Goal: Task Accomplishment & Management: Manage account settings

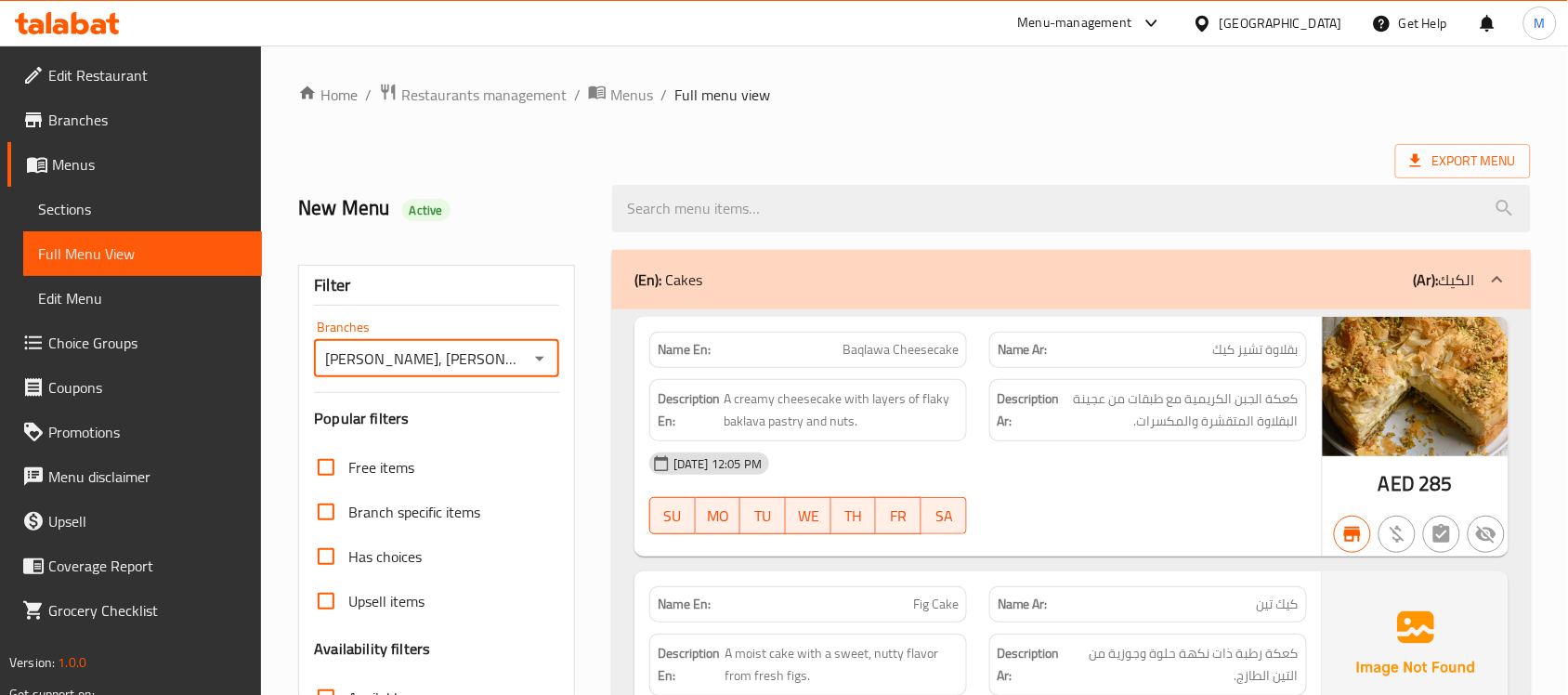
drag, startPoint x: 0, startPoint y: 0, endPoint x: 73, endPoint y: 24, distance: 76.8
click at [73, 24] on icon at bounding box center [80, 24] width 18 height 23
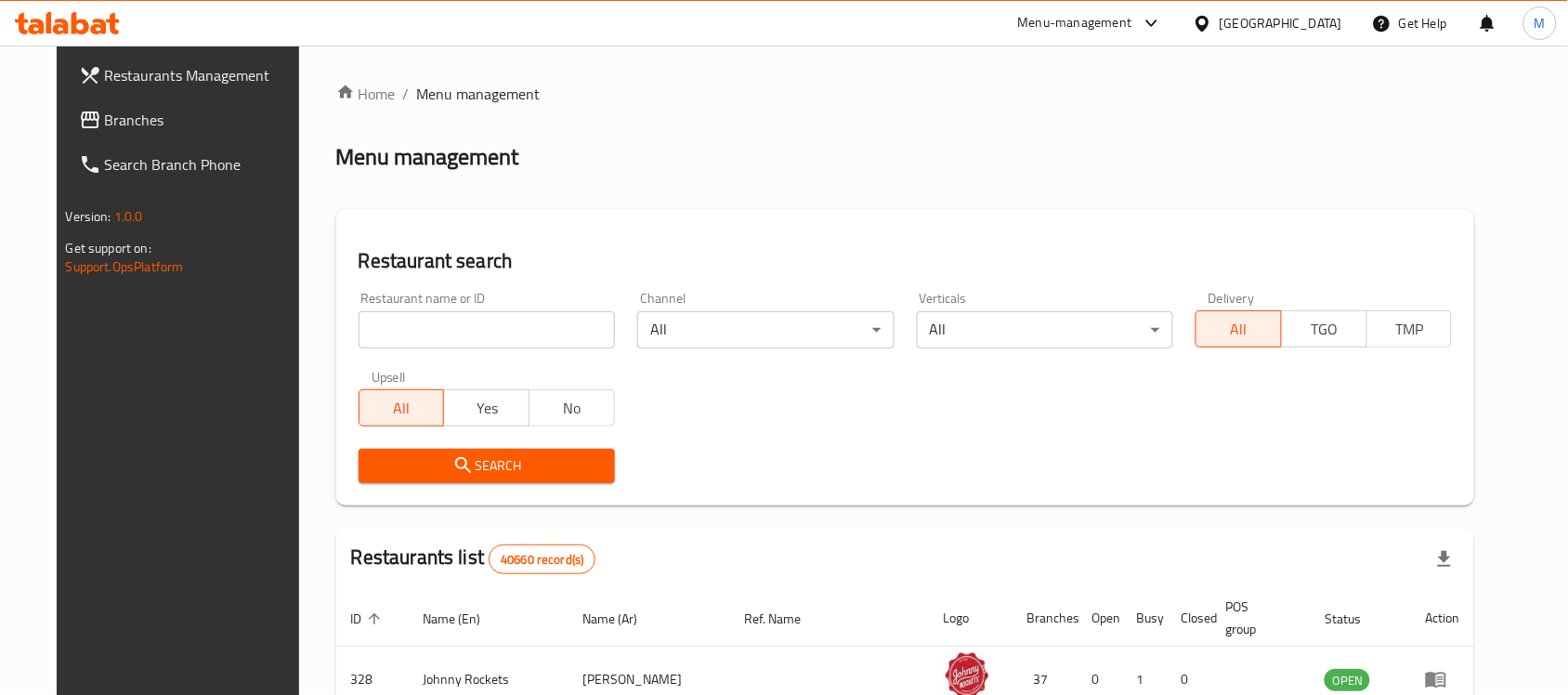
click at [1247, 26] on div "[GEOGRAPHIC_DATA]" at bounding box center [1282, 24] width 122 height 21
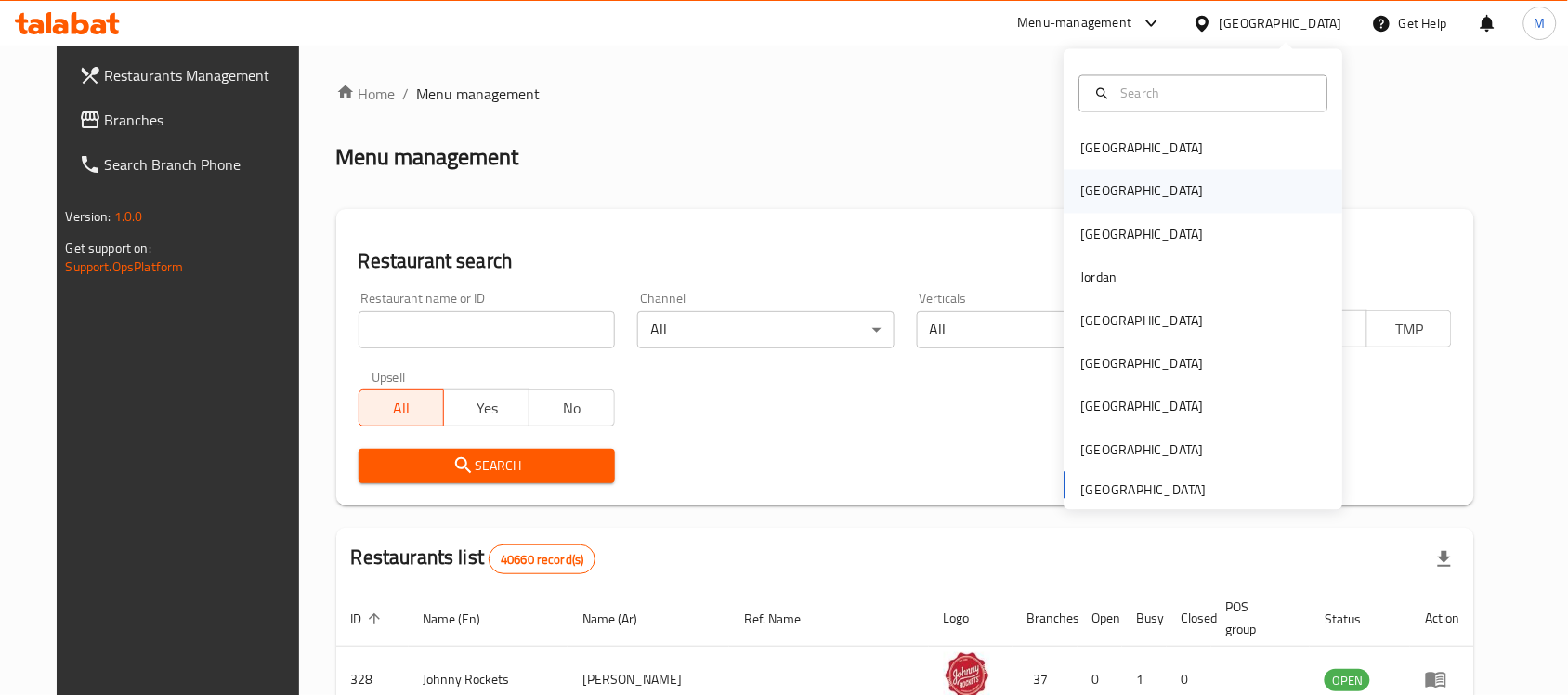
click at [1110, 192] on div "[GEOGRAPHIC_DATA]" at bounding box center [1143, 190] width 153 height 42
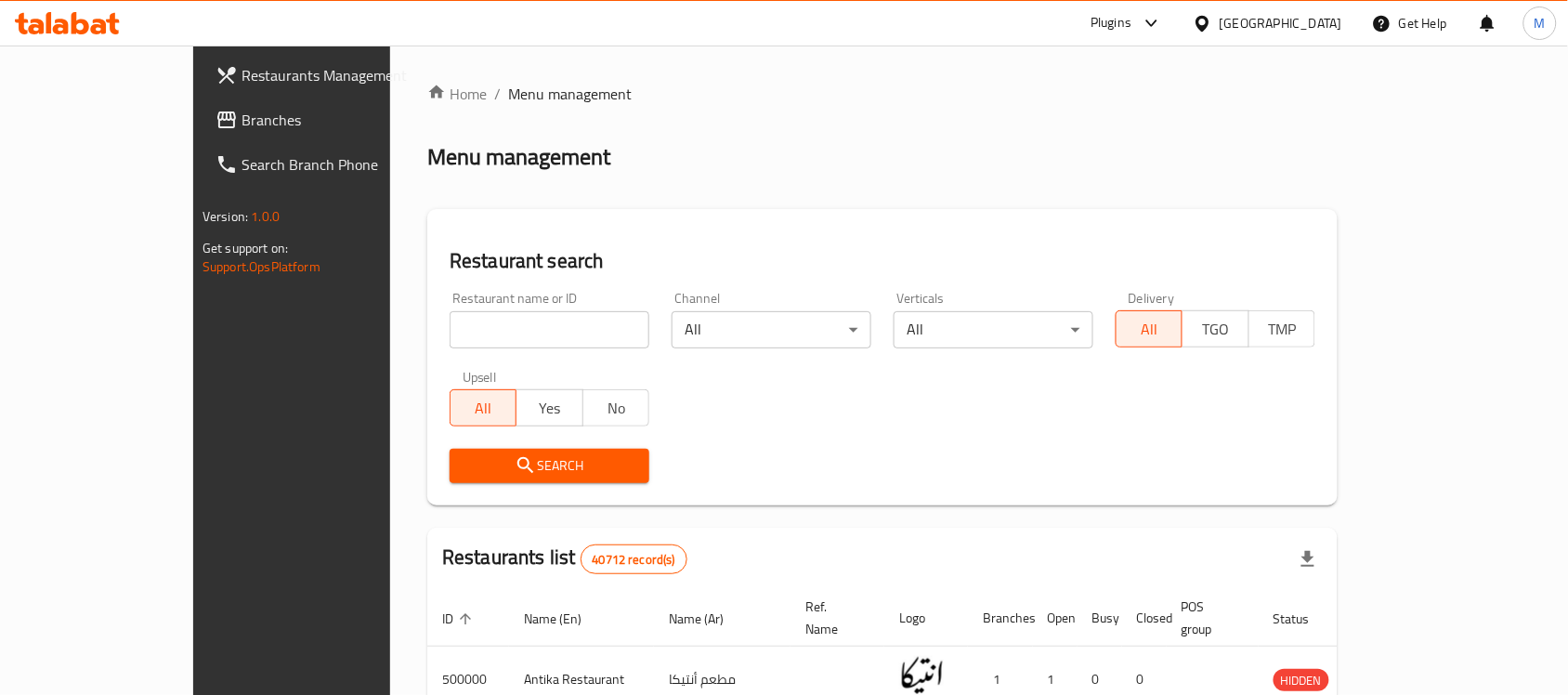
click at [241, 108] on span "Branches" at bounding box center [340, 120] width 199 height 23
click at [449, 327] on input "search" at bounding box center [549, 329] width 200 height 37
paste input "677778"
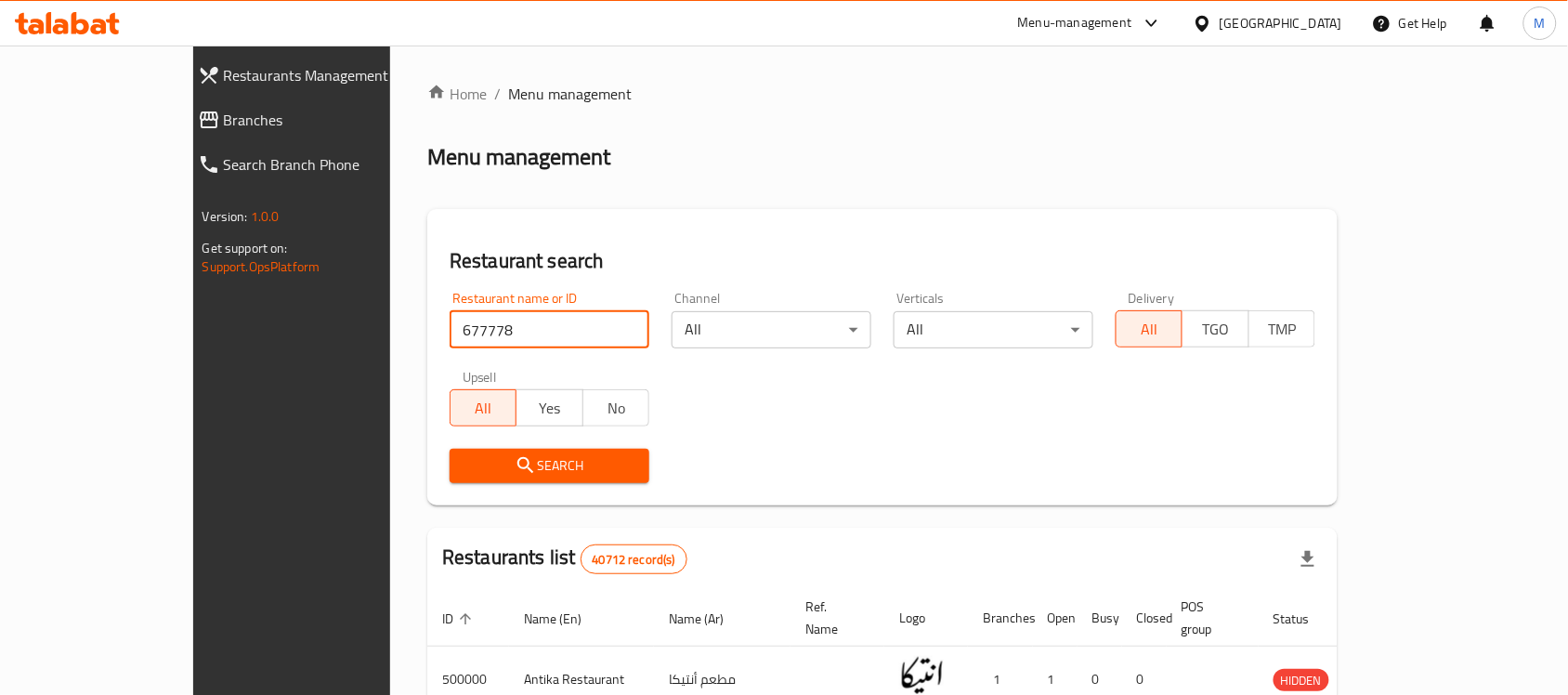
type input "677778"
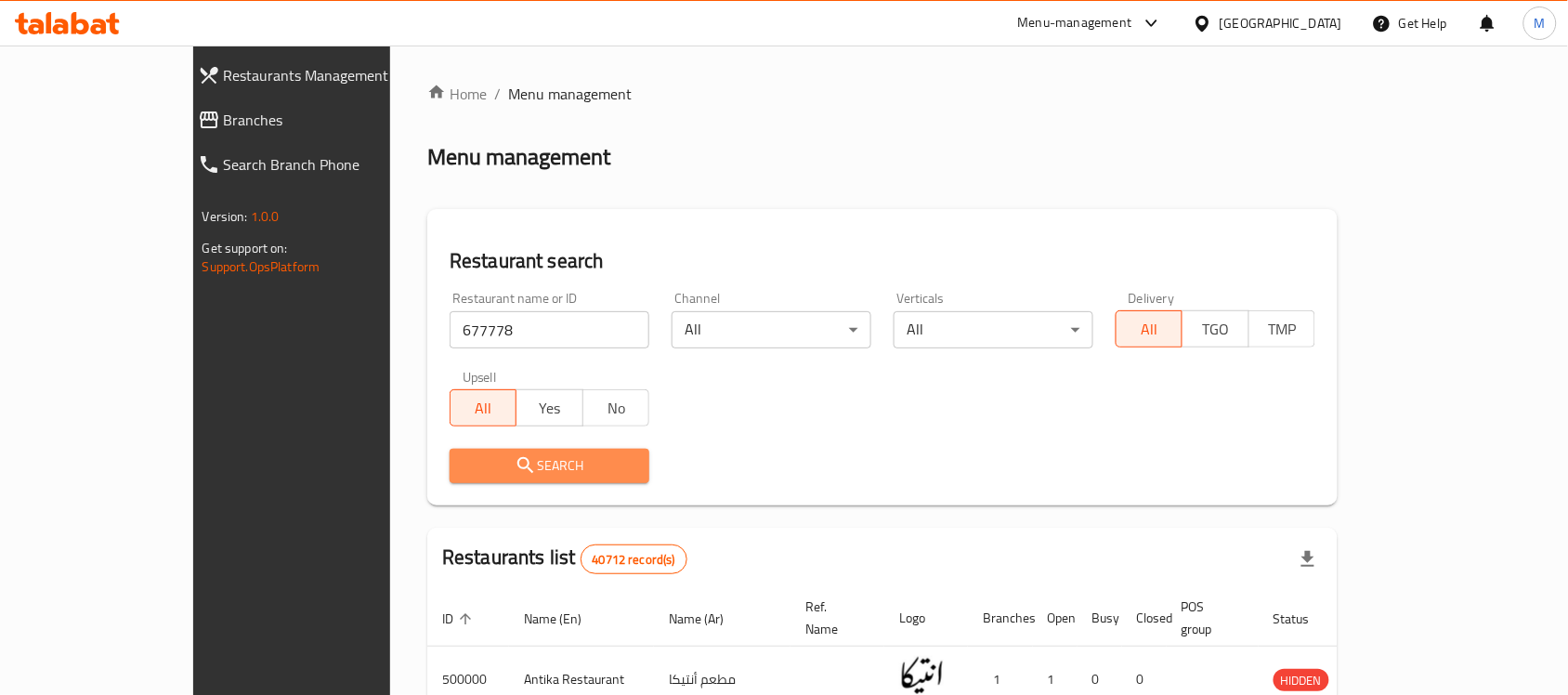
click at [465, 465] on span "Search" at bounding box center [549, 465] width 170 height 24
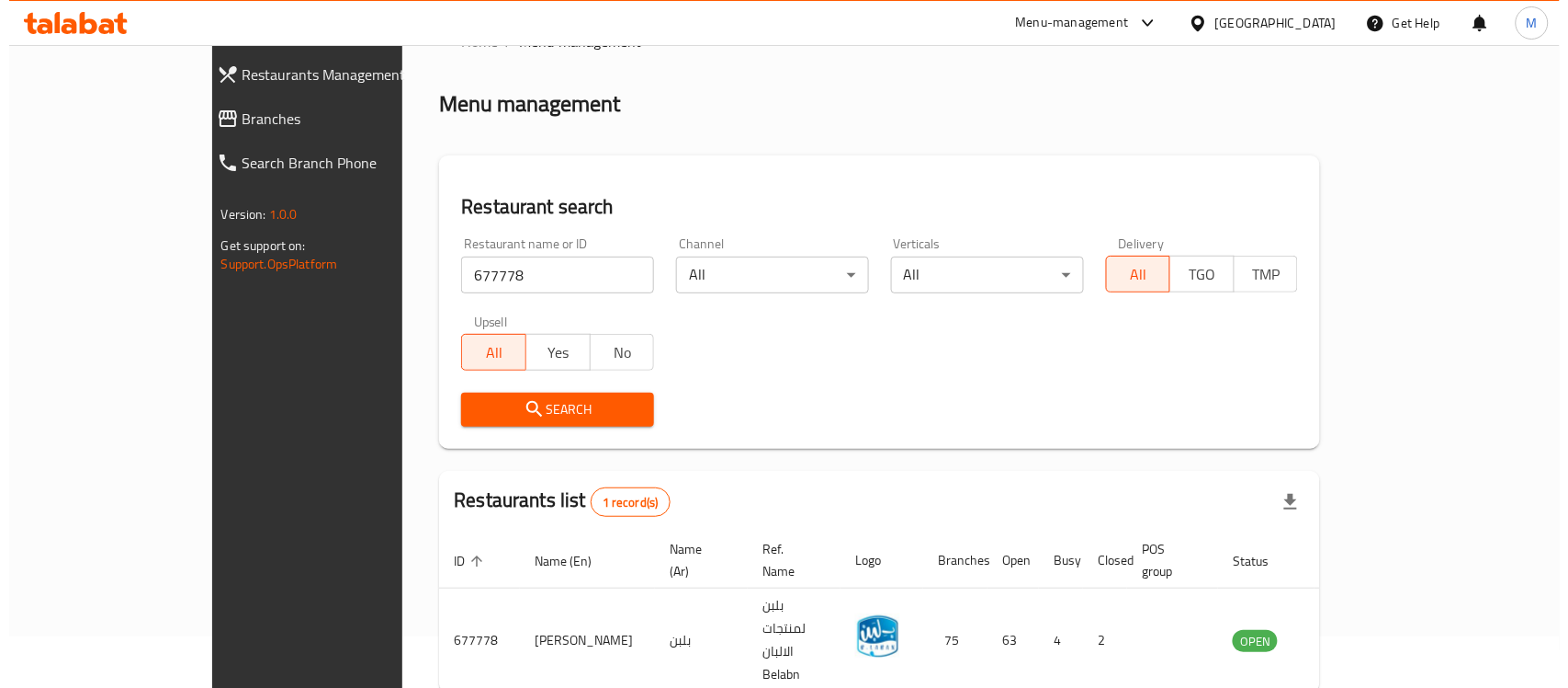
scroll to position [97, 0]
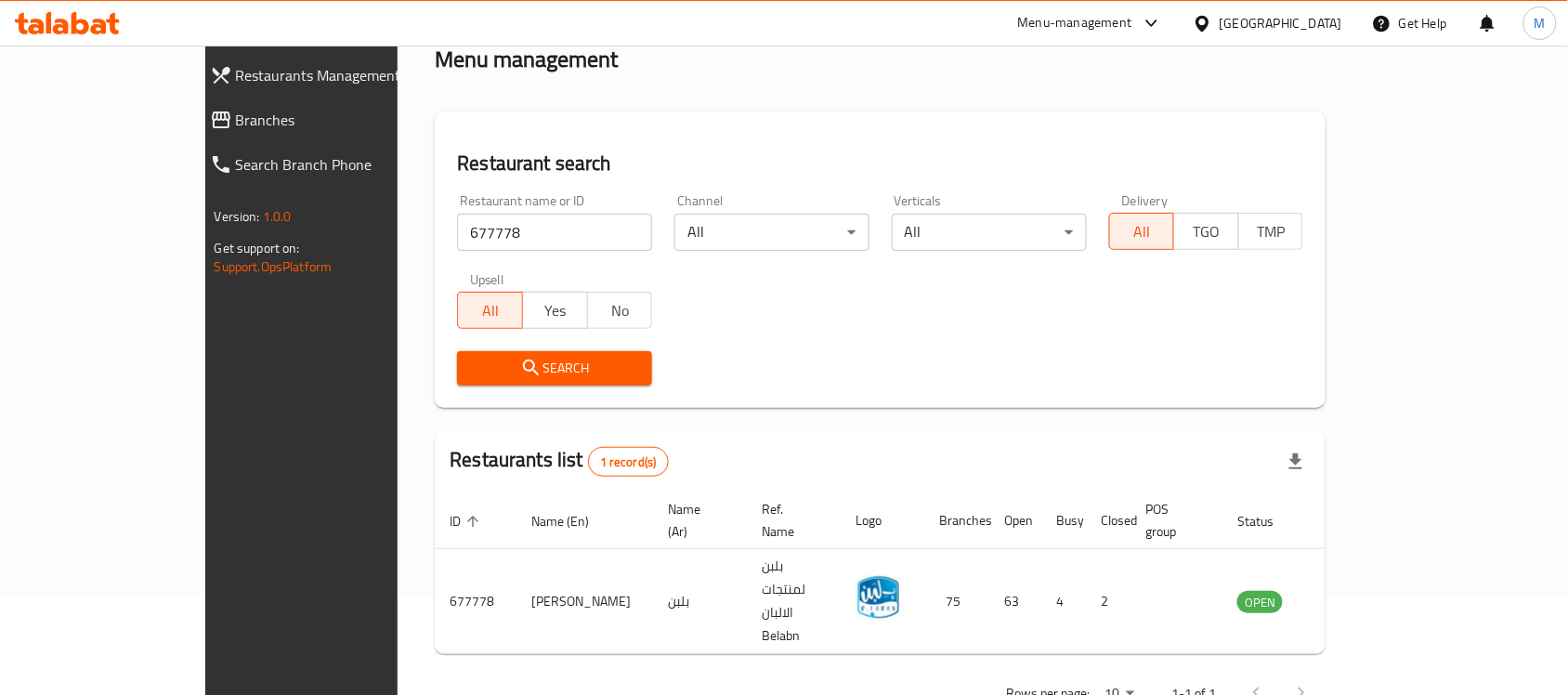
click at [746, 81] on div "Home / Menu management Menu management Restaurant search Restaurant name or ID …" at bounding box center [880, 350] width 891 height 732
click at [756, 90] on div "Home / Menu management Menu management Restaurant search Restaurant name or ID …" at bounding box center [880, 350] width 891 height 732
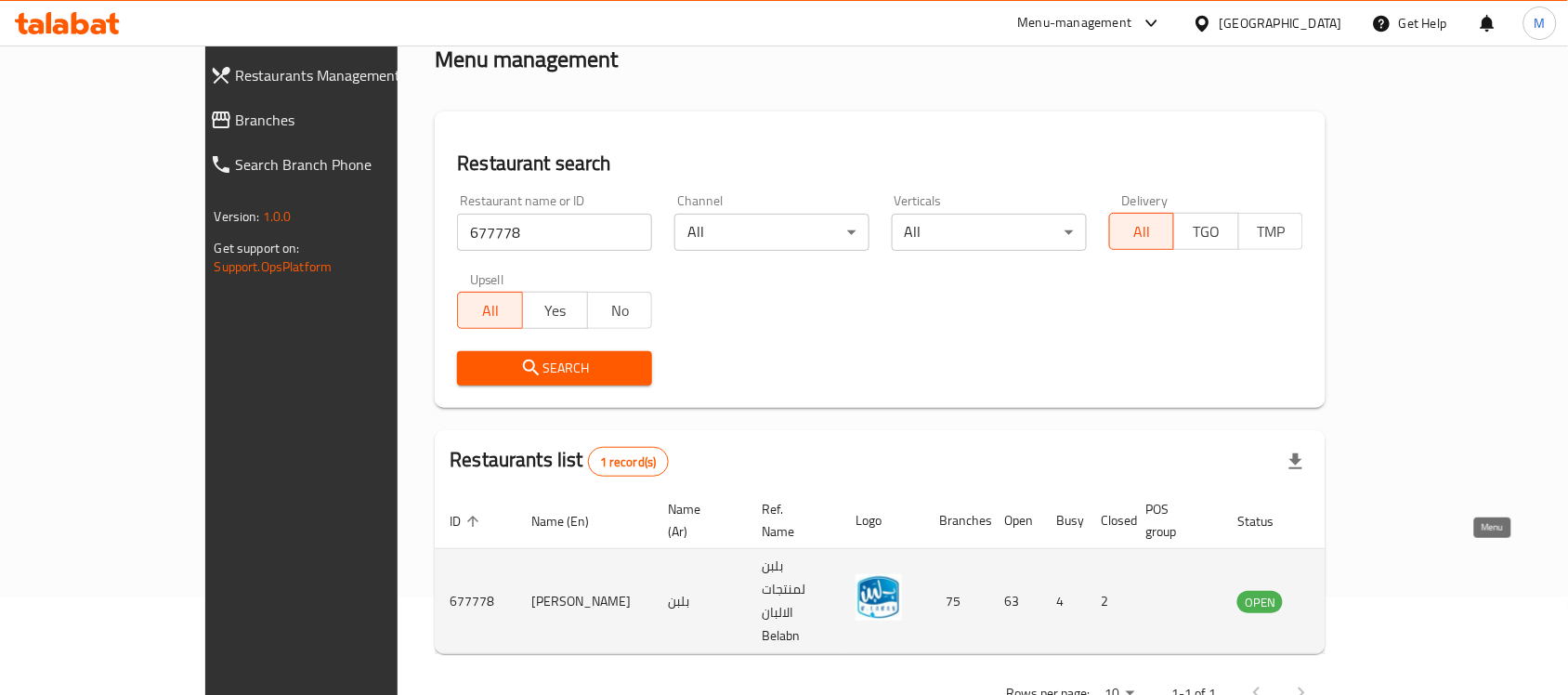
click at [1358, 590] on icon "enhanced table" at bounding box center [1347, 601] width 23 height 23
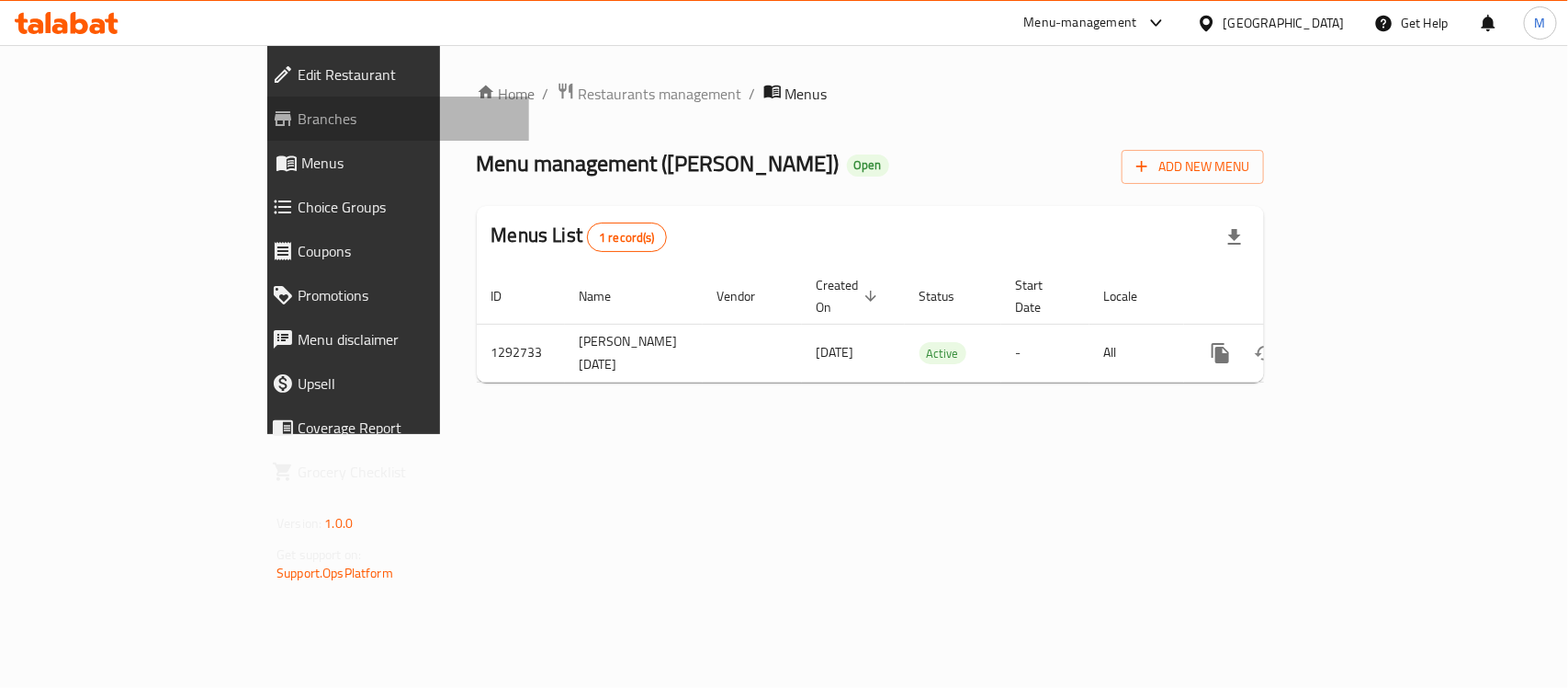
click at [297, 117] on span "Branches" at bounding box center [405, 118] width 217 height 22
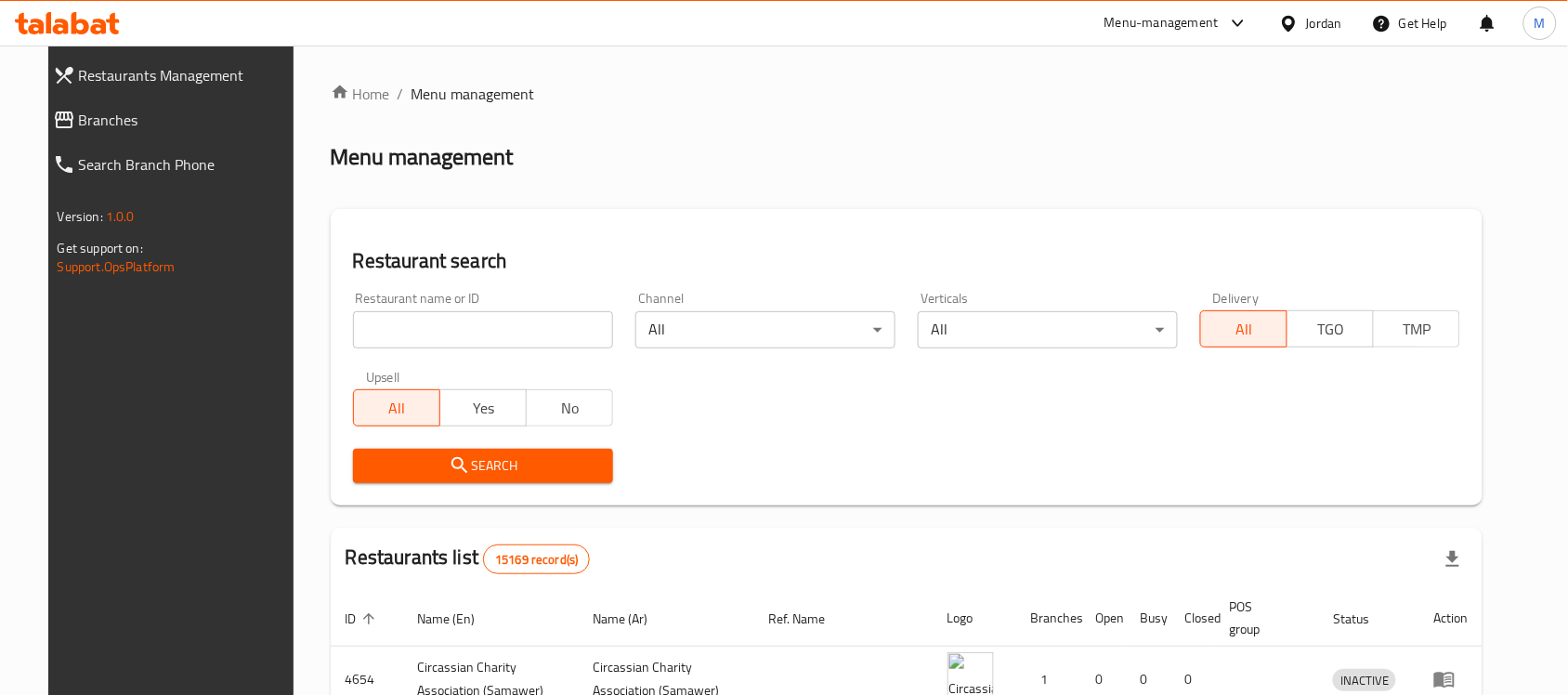
click at [79, 121] on span "Branches" at bounding box center [188, 120] width 217 height 23
click at [423, 330] on input "search" at bounding box center [483, 329] width 260 height 37
paste input "674701"
type input "674701"
click at [411, 461] on span "Search" at bounding box center [482, 465] width 231 height 24
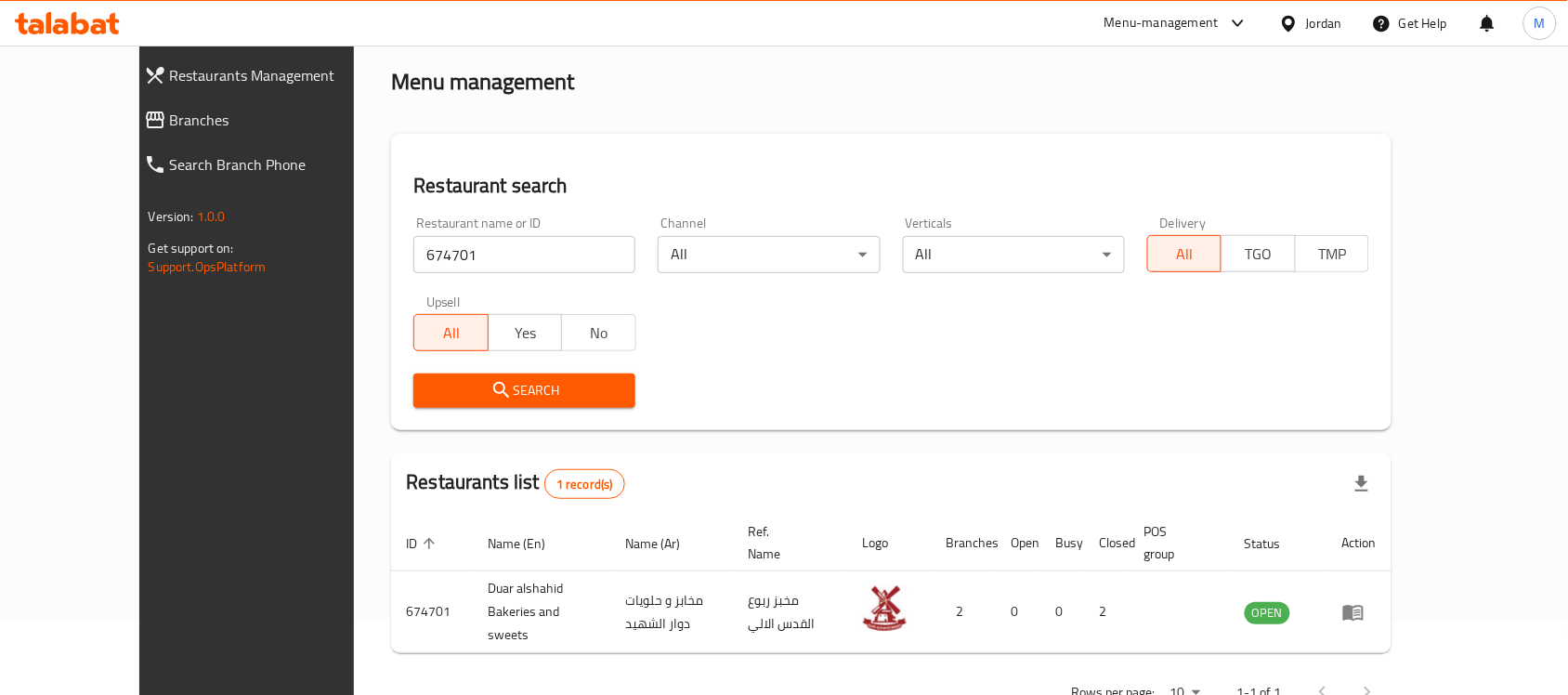
scroll to position [98, 0]
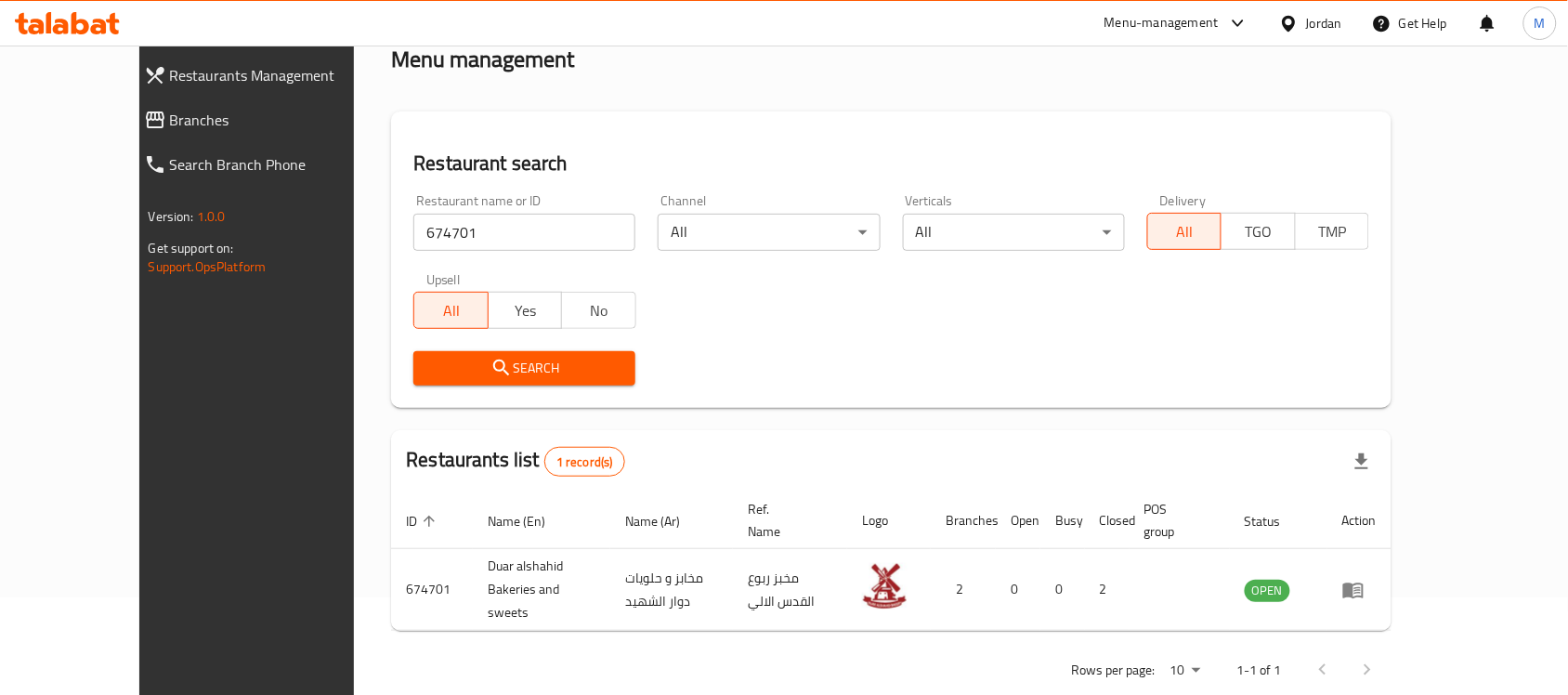
click at [1112, 363] on div "Search" at bounding box center [891, 368] width 978 height 57
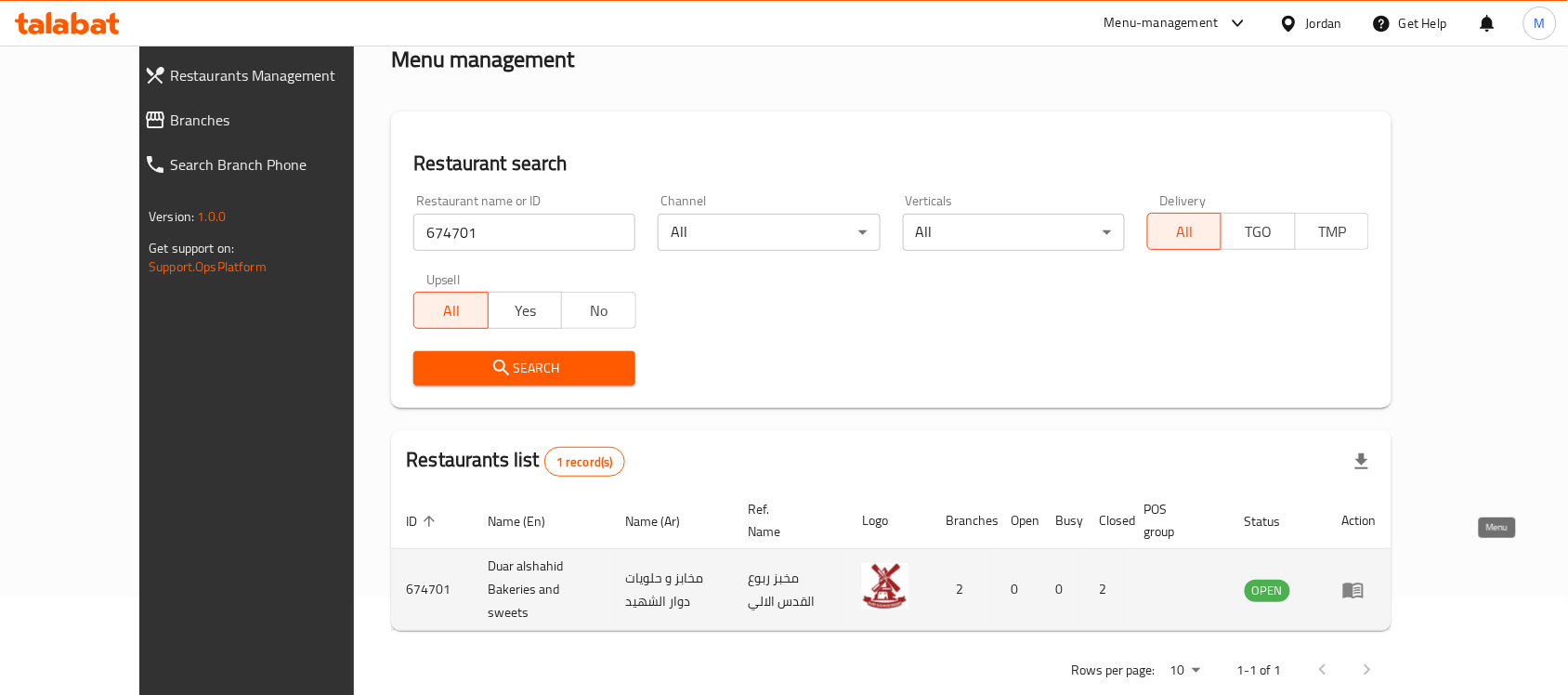
click at [1364, 582] on icon "enhanced table" at bounding box center [1354, 590] width 21 height 16
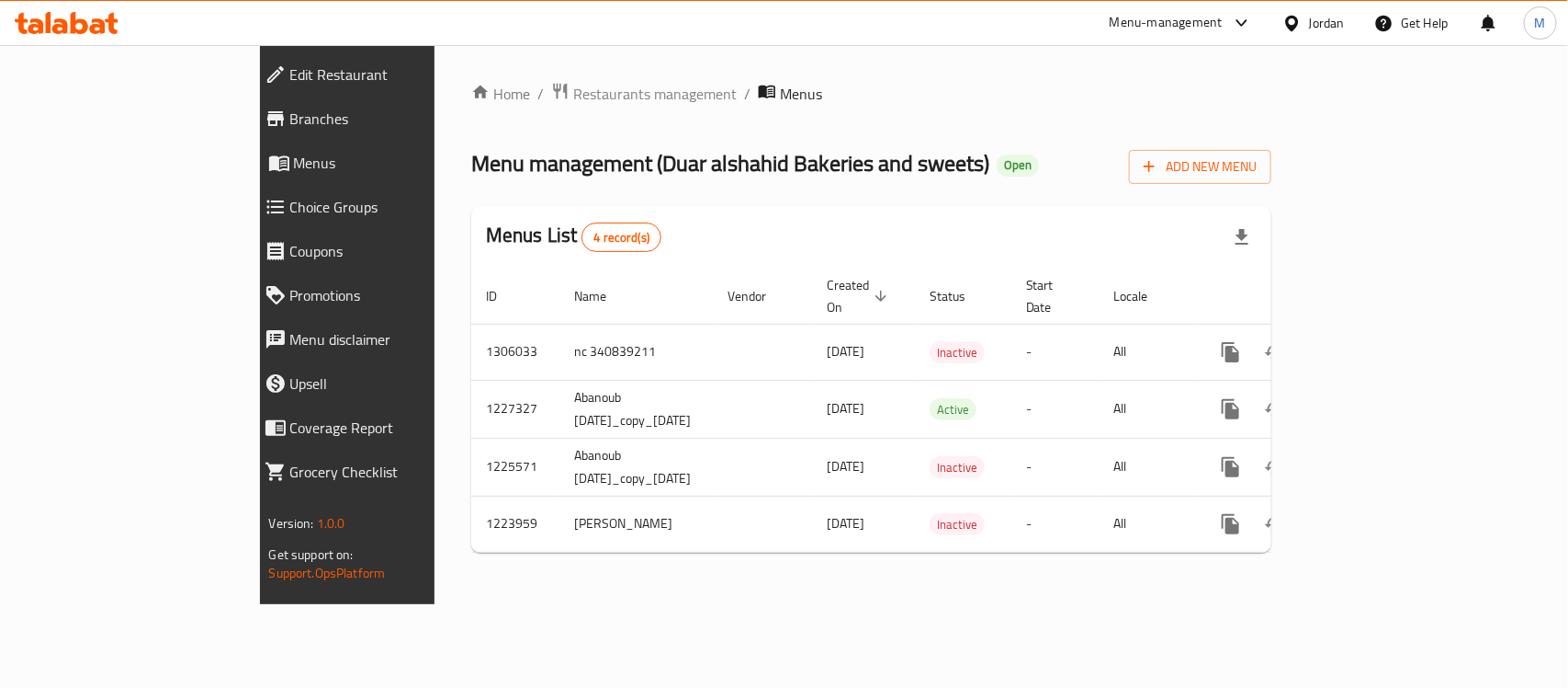
click at [291, 116] on span "Branches" at bounding box center [399, 118] width 217 height 22
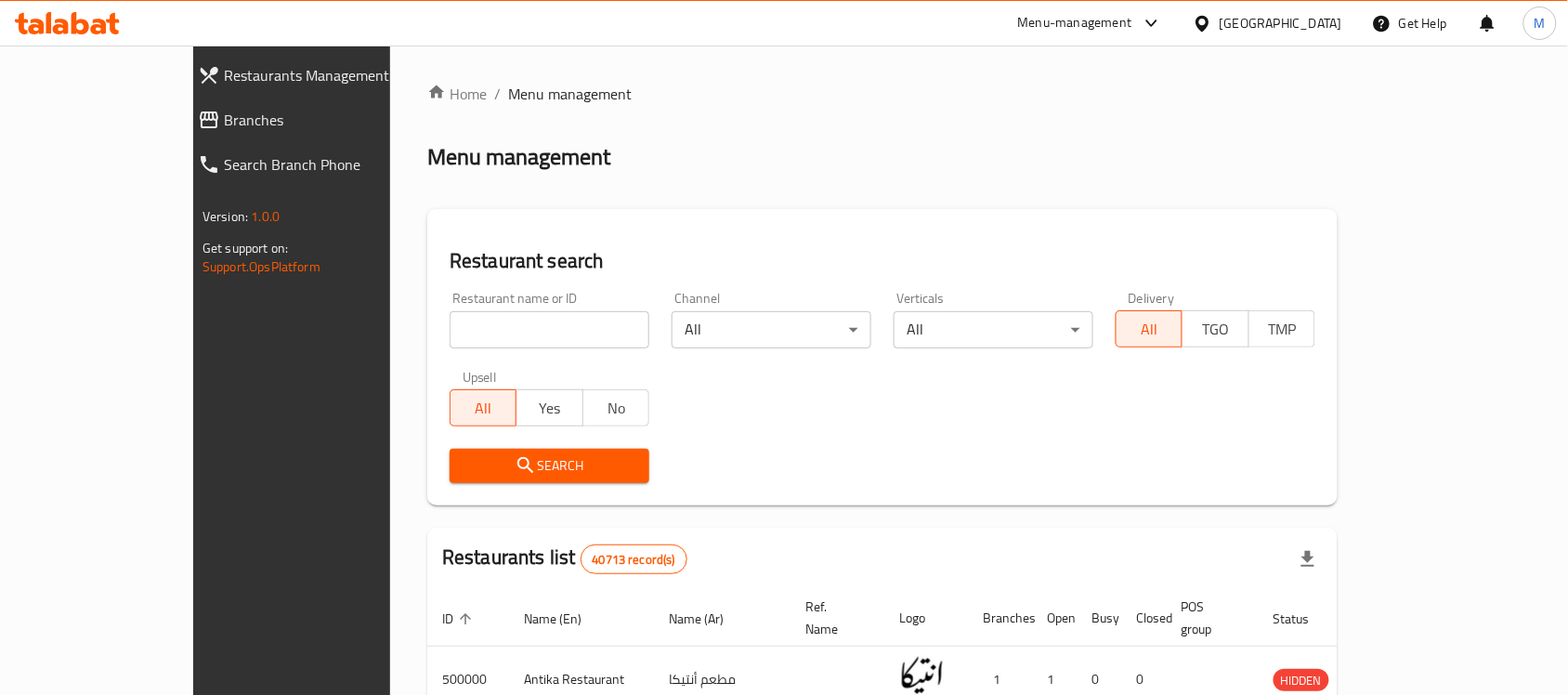
click at [397, 323] on div at bounding box center [784, 348] width 1568 height 695
drag, startPoint x: 0, startPoint y: 0, endPoint x: 397, endPoint y: 323, distance: 511.8
click at [449, 323] on input "search" at bounding box center [549, 329] width 200 height 37
paste input "645323"
type input "645323"
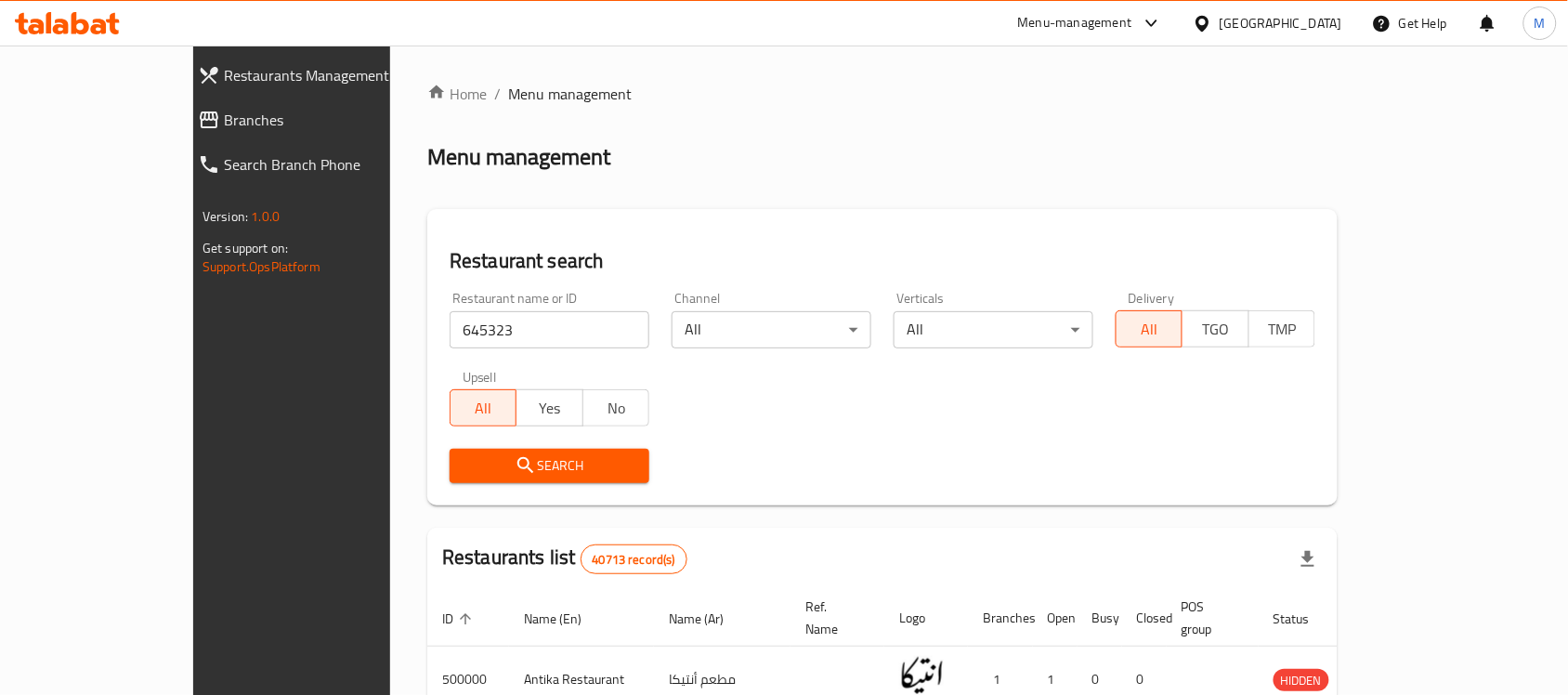
click at [465, 466] on span "Search" at bounding box center [549, 465] width 170 height 24
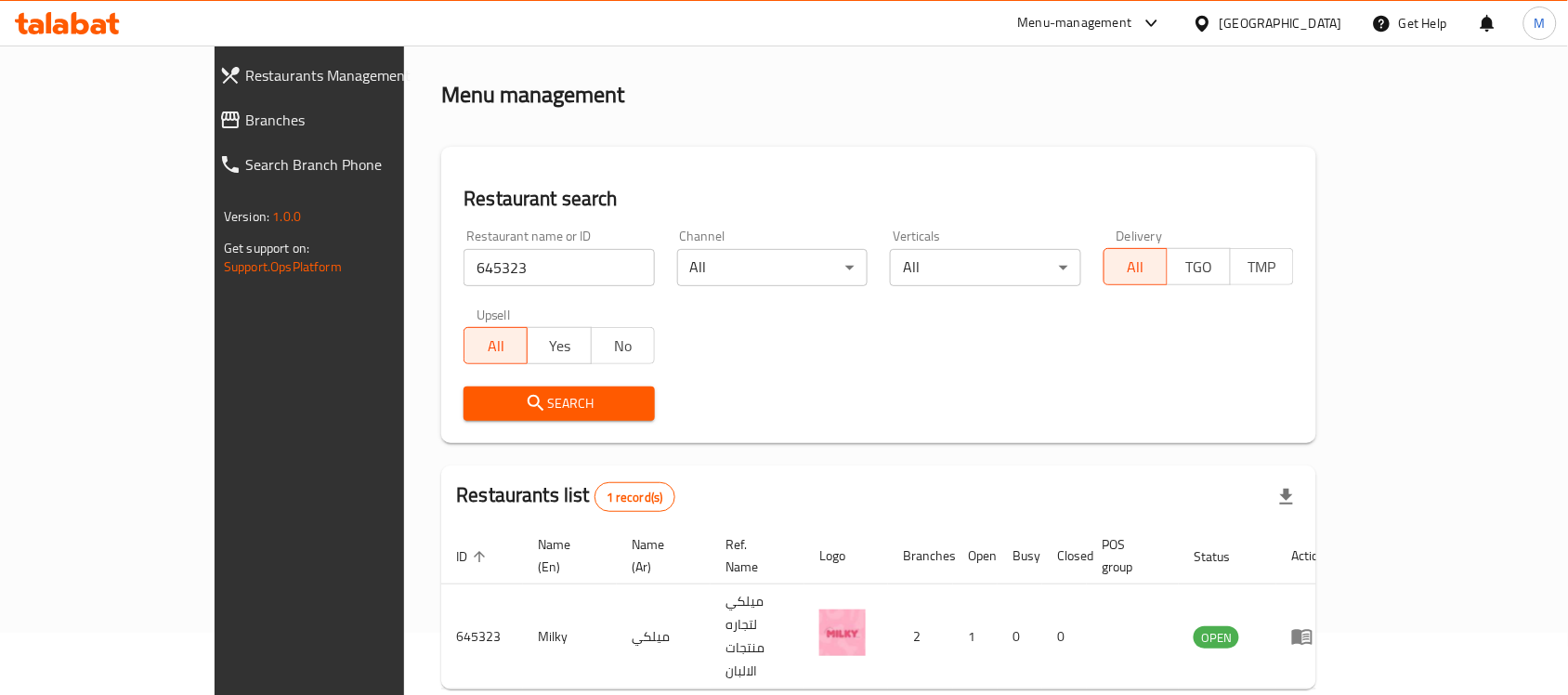
scroll to position [98, 0]
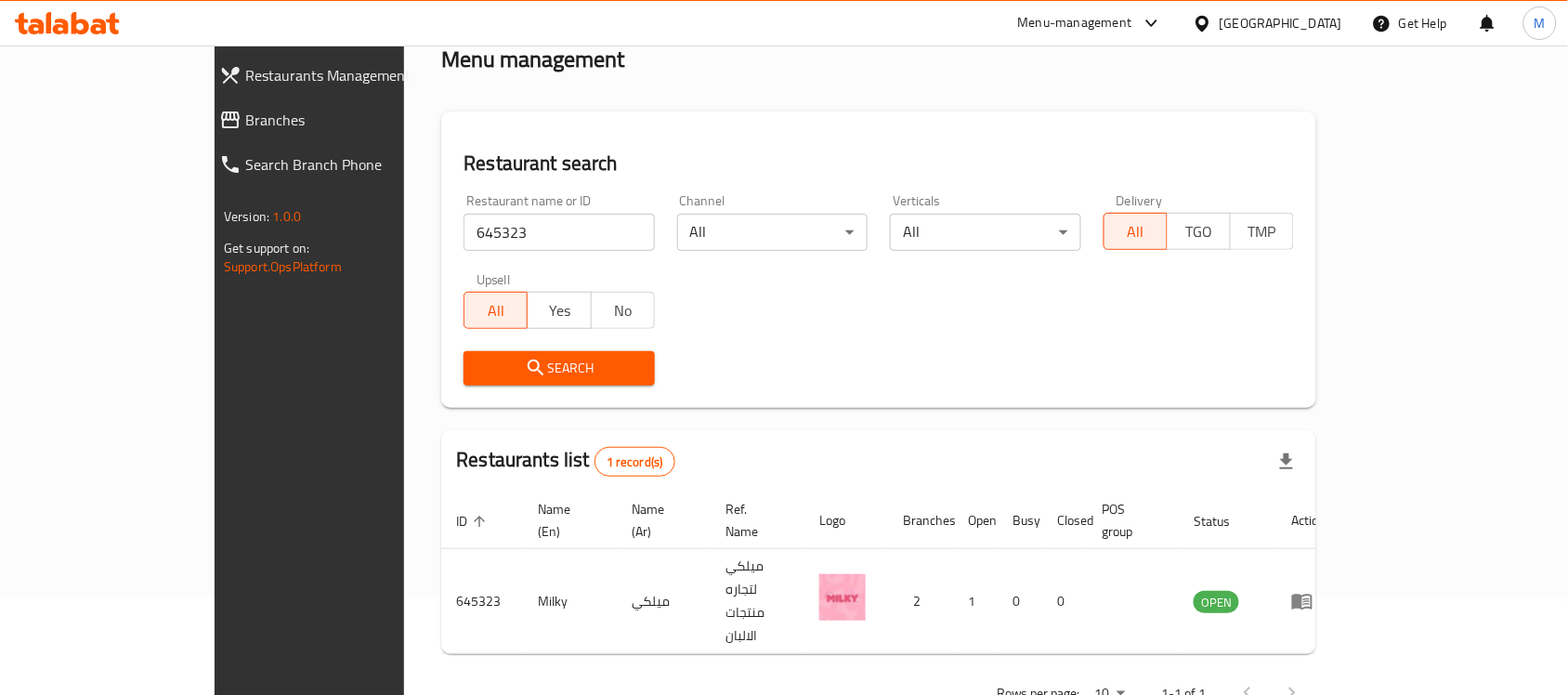
click at [772, 154] on h2 "Restaurant search" at bounding box center [879, 164] width 831 height 28
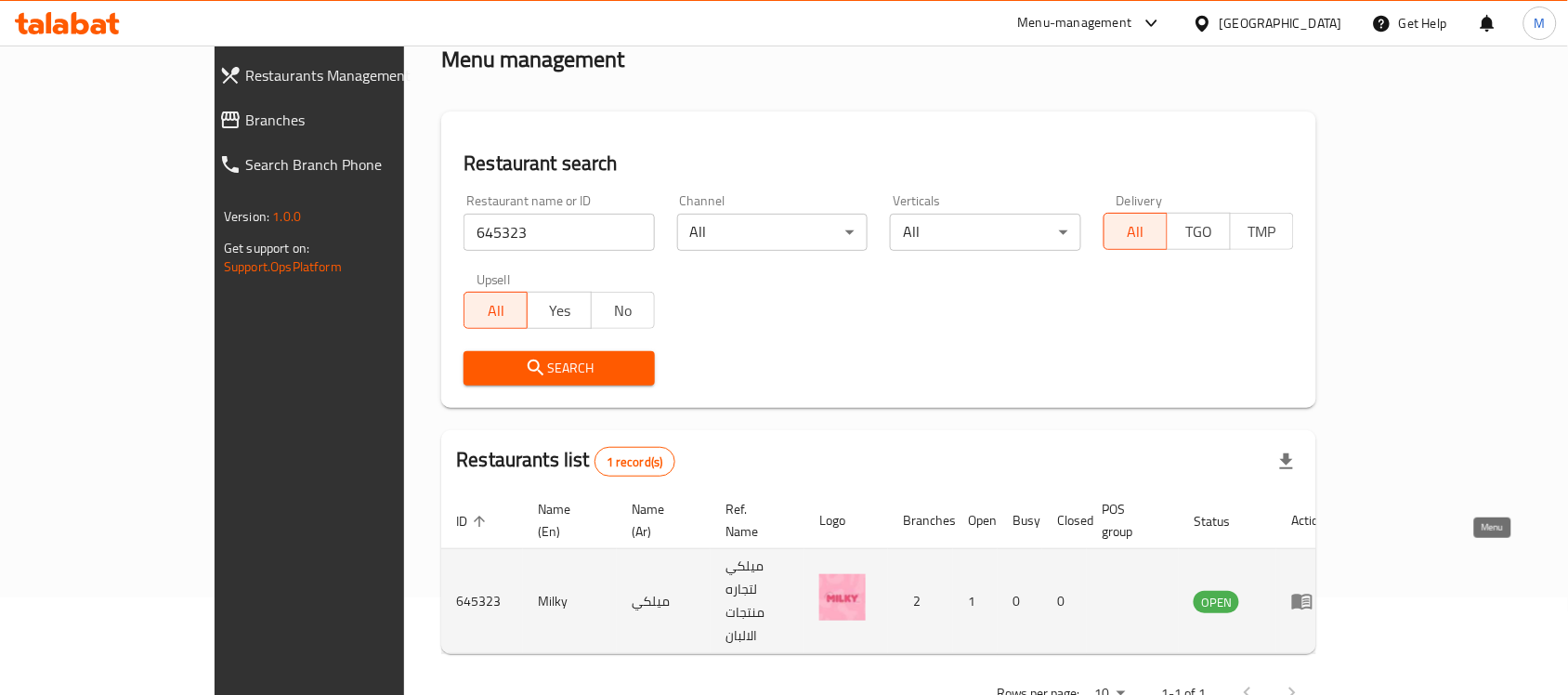
click at [1314, 590] on icon "enhanced table" at bounding box center [1303, 601] width 23 height 23
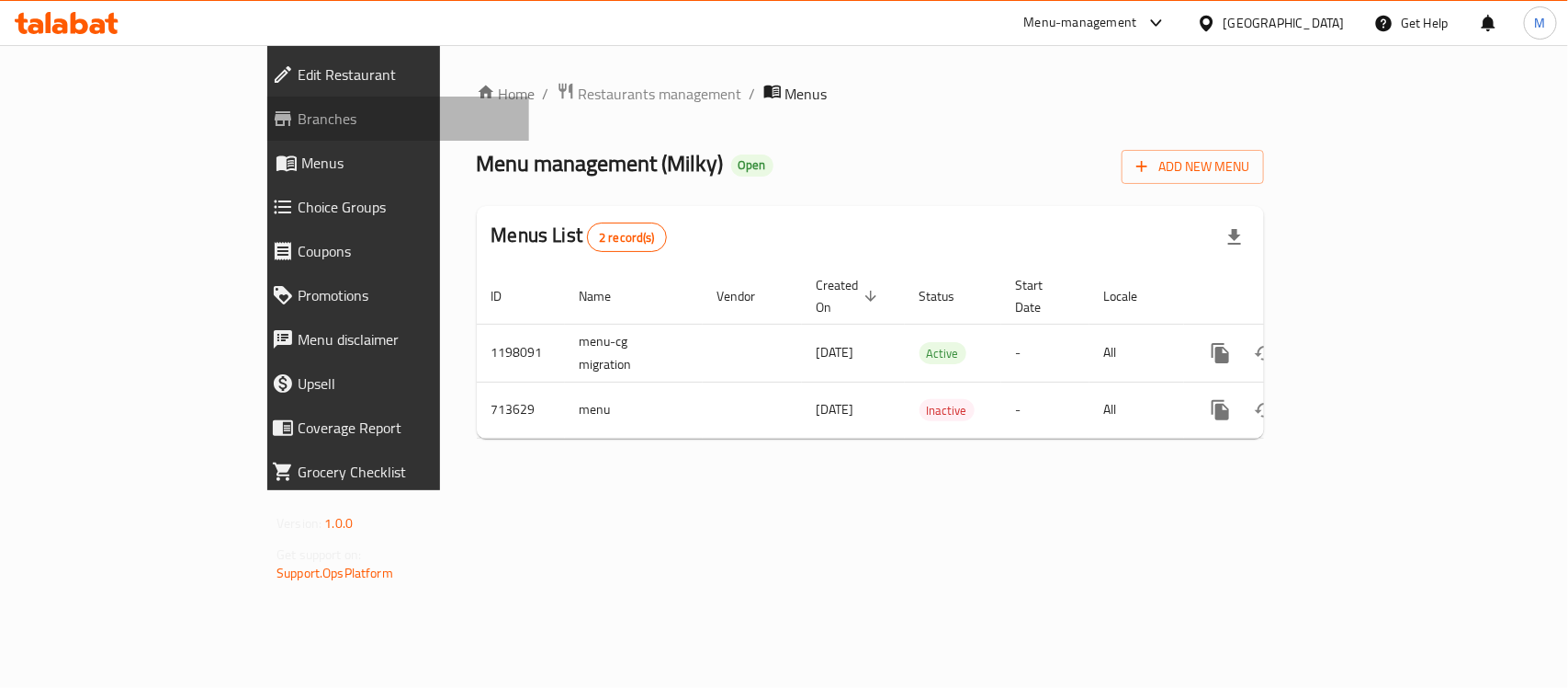
click at [297, 107] on span "Branches" at bounding box center [405, 118] width 217 height 22
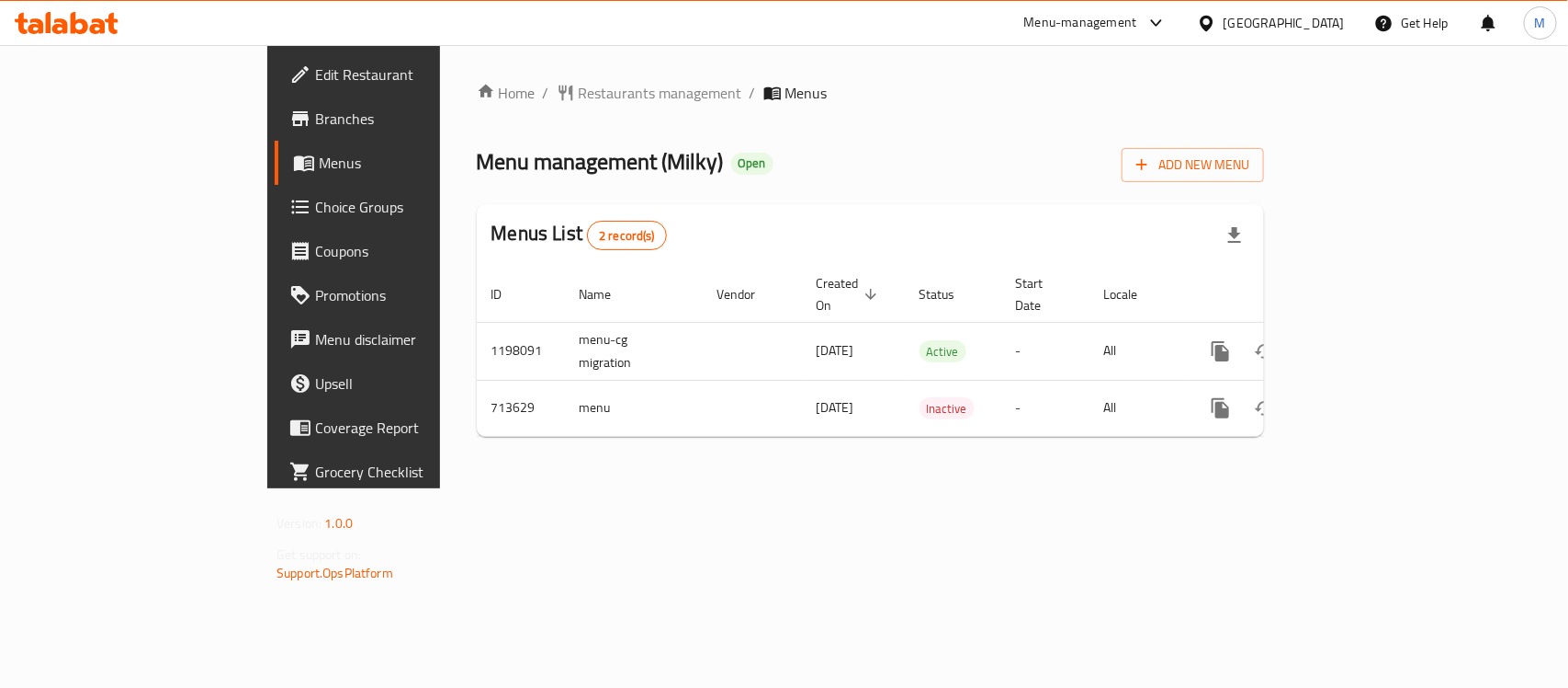
click at [763, 172] on div "Menu management ( Milky ) Open Add New Menu" at bounding box center [870, 161] width 787 height 41
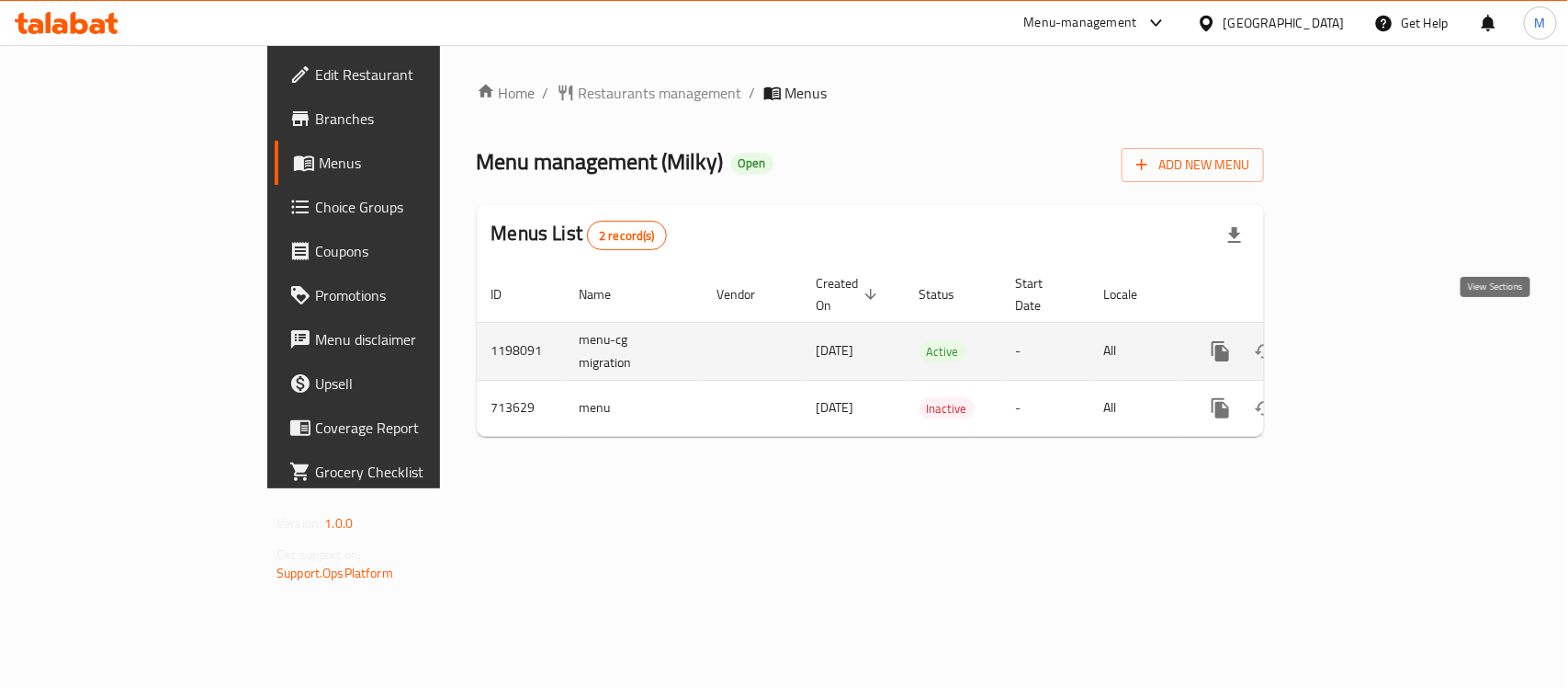
click at [1361, 343] on icon "enhanced table" at bounding box center [1354, 351] width 17 height 17
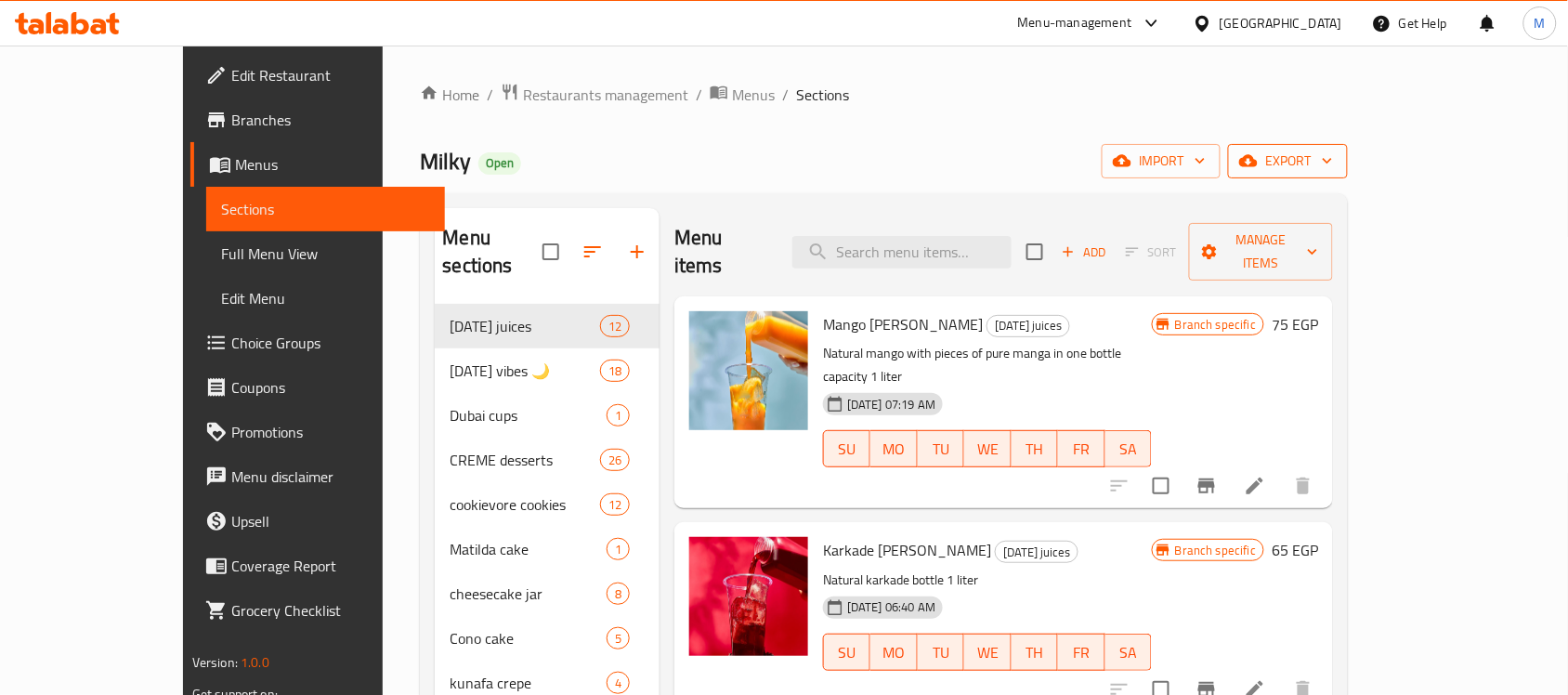
click at [1333, 154] on span "export" at bounding box center [1288, 161] width 90 height 24
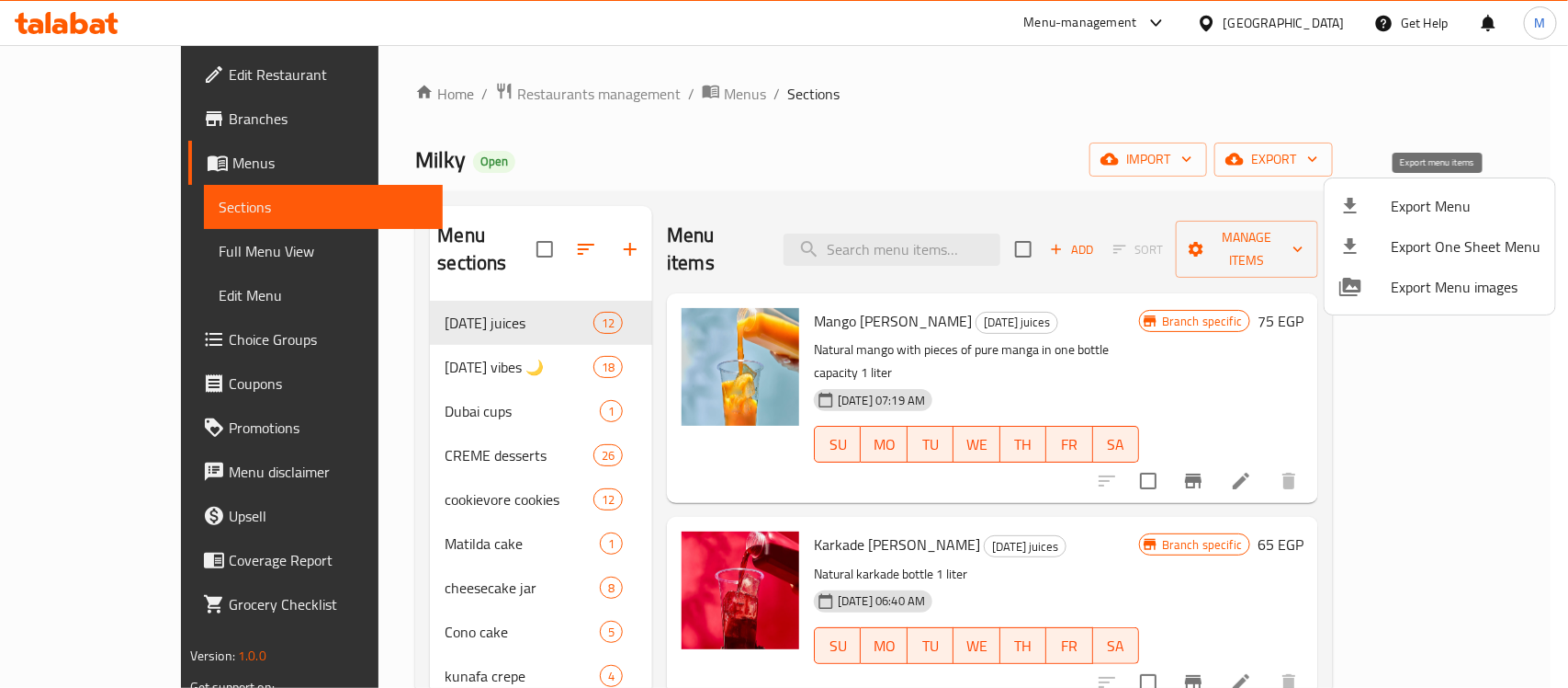
click at [1424, 200] on span "Export Menu" at bounding box center [1466, 206] width 150 height 22
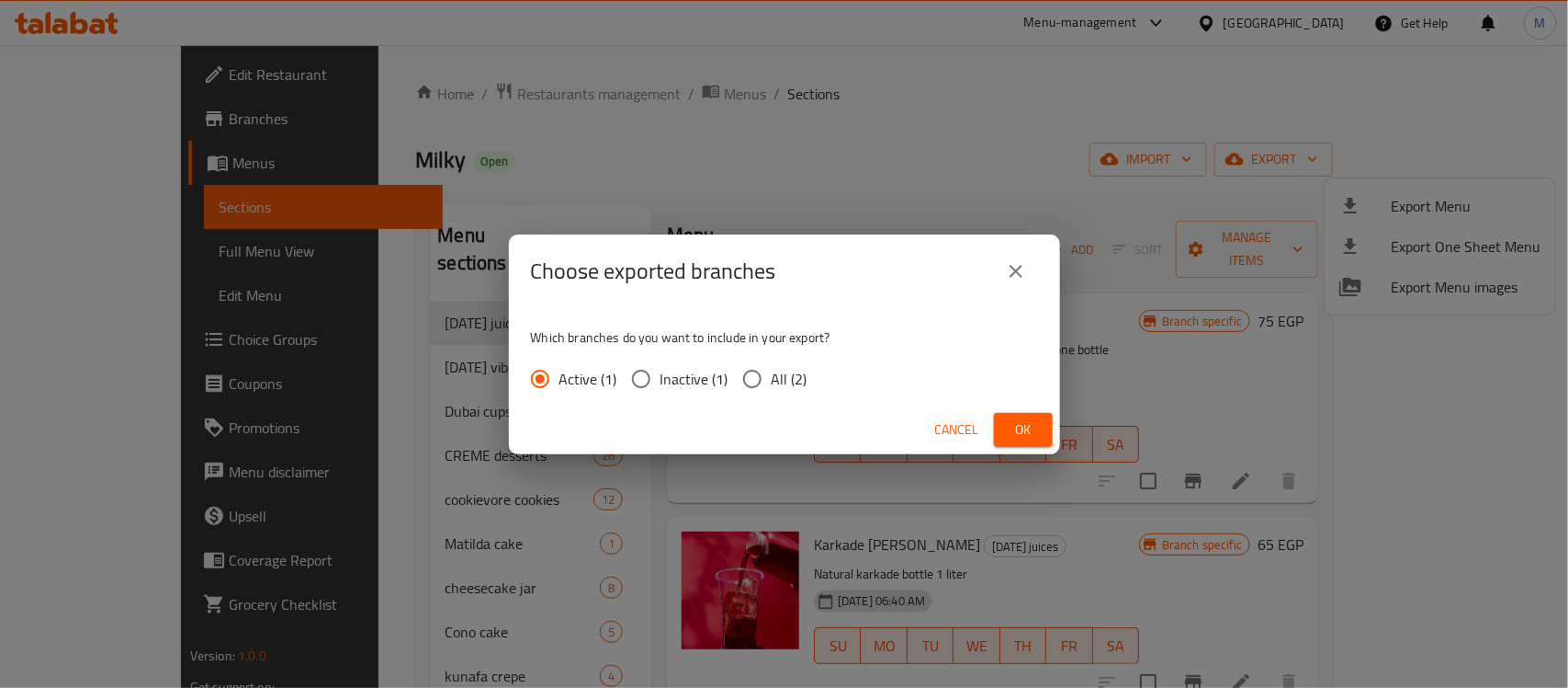
click at [799, 367] on span "All (2)" at bounding box center [789, 378] width 35 height 22
click at [771, 365] on input "All (2)" at bounding box center [752, 378] width 38 height 38
radio input "true"
click at [1019, 429] on span "Ok" at bounding box center [1024, 430] width 30 height 23
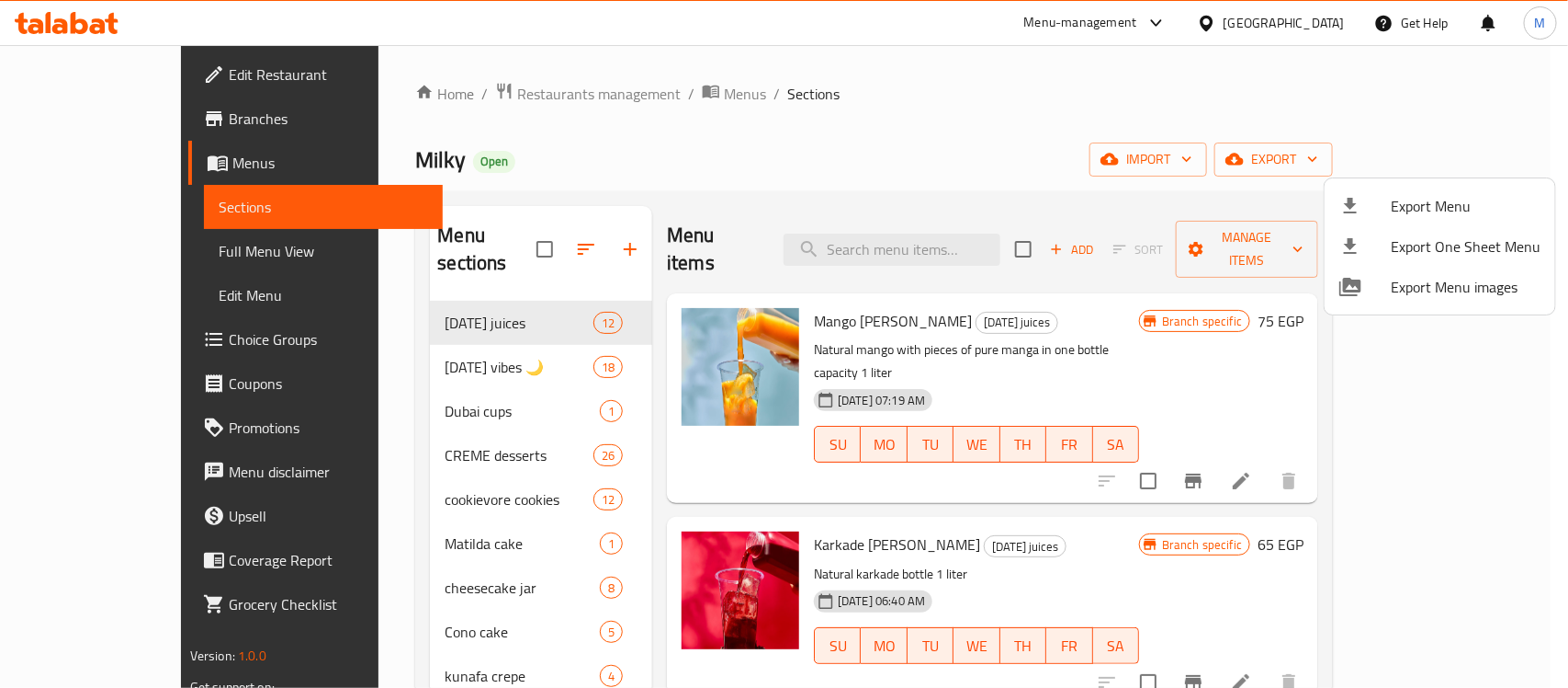
click at [66, 17] on div at bounding box center [784, 344] width 1568 height 688
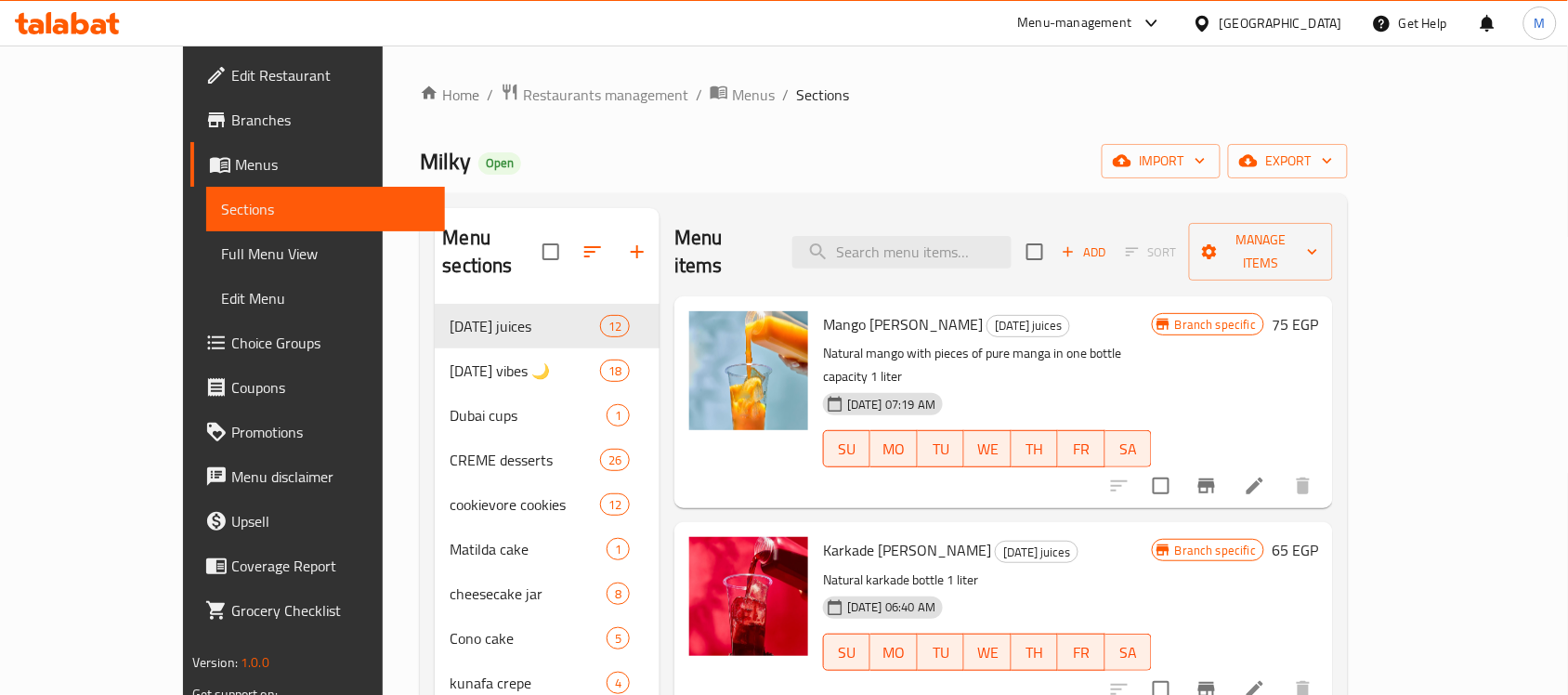
click at [67, 17] on icon at bounding box center [67, 24] width 105 height 23
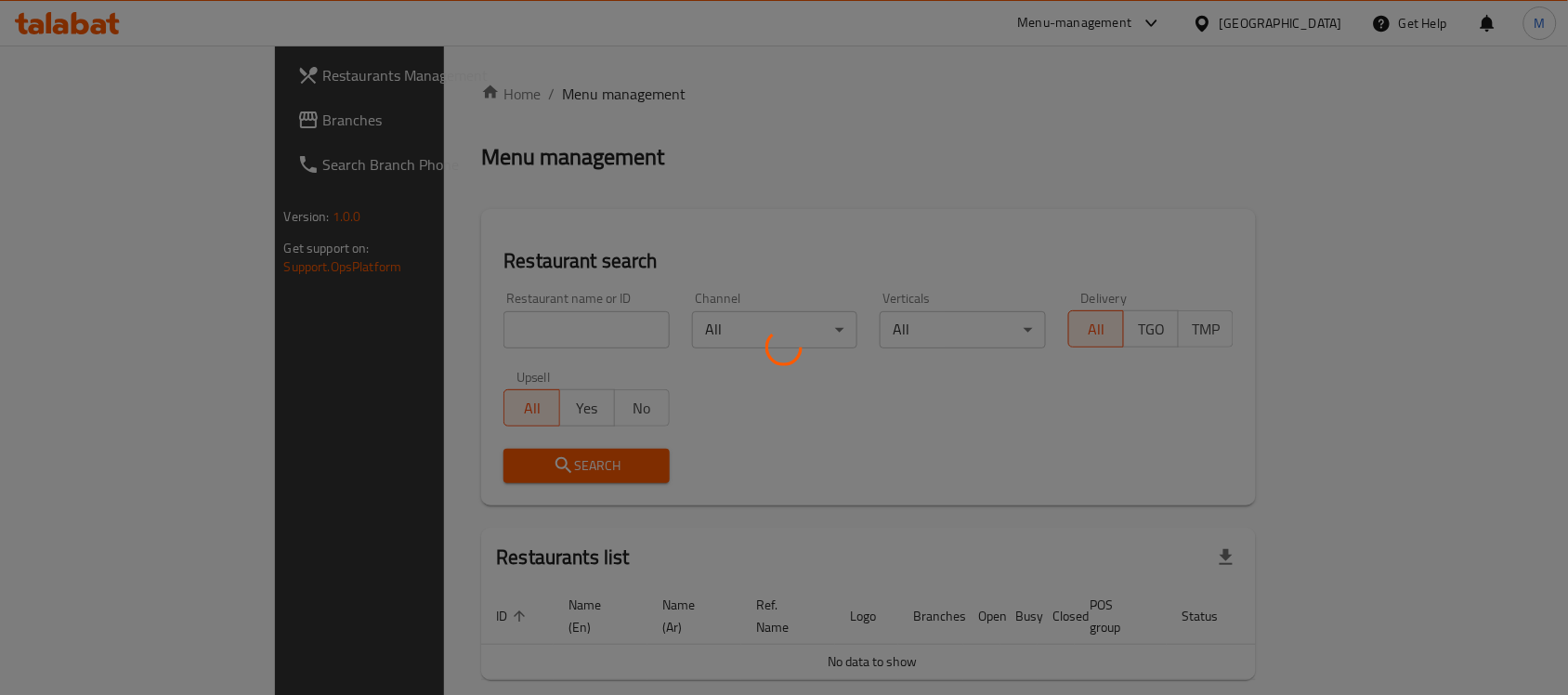
click at [57, 121] on div at bounding box center [784, 348] width 1568 height 695
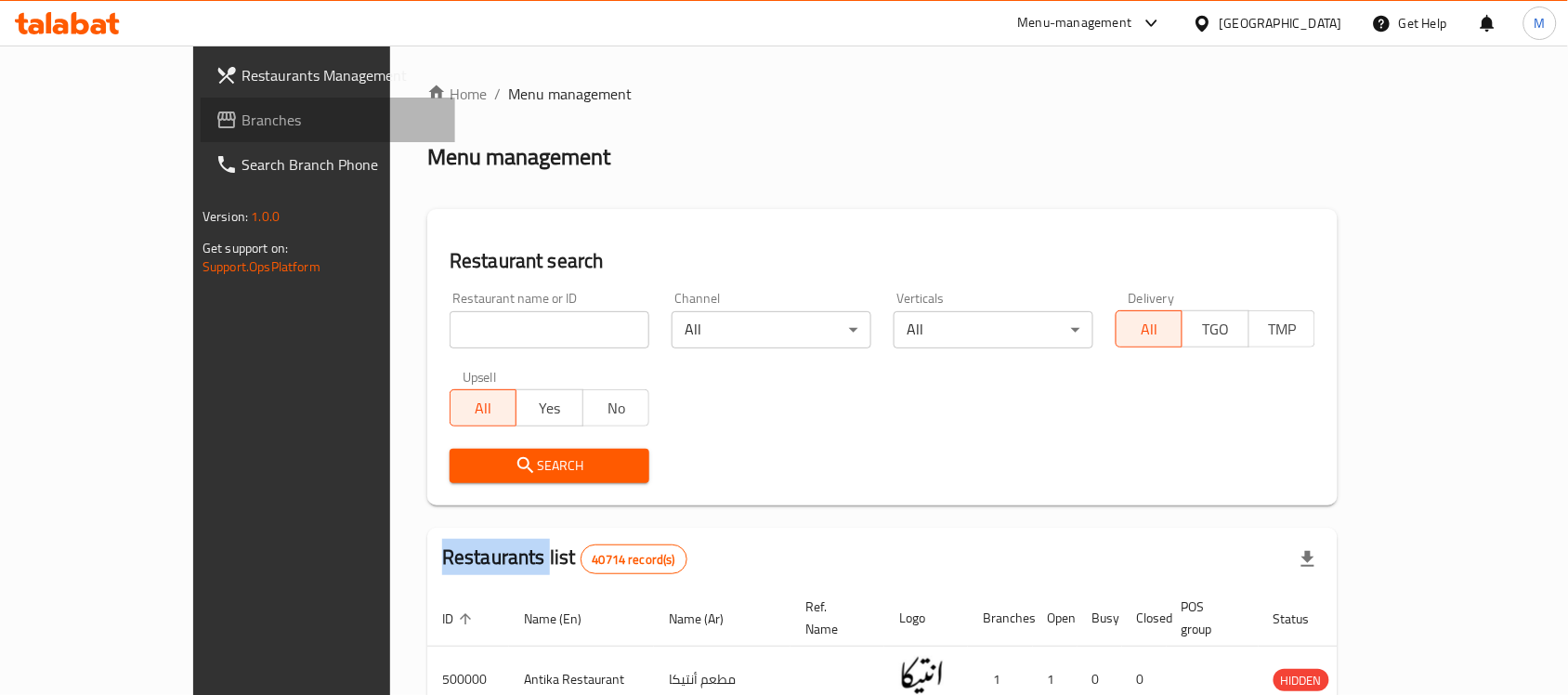
click at [241, 121] on span "Branches" at bounding box center [340, 120] width 199 height 23
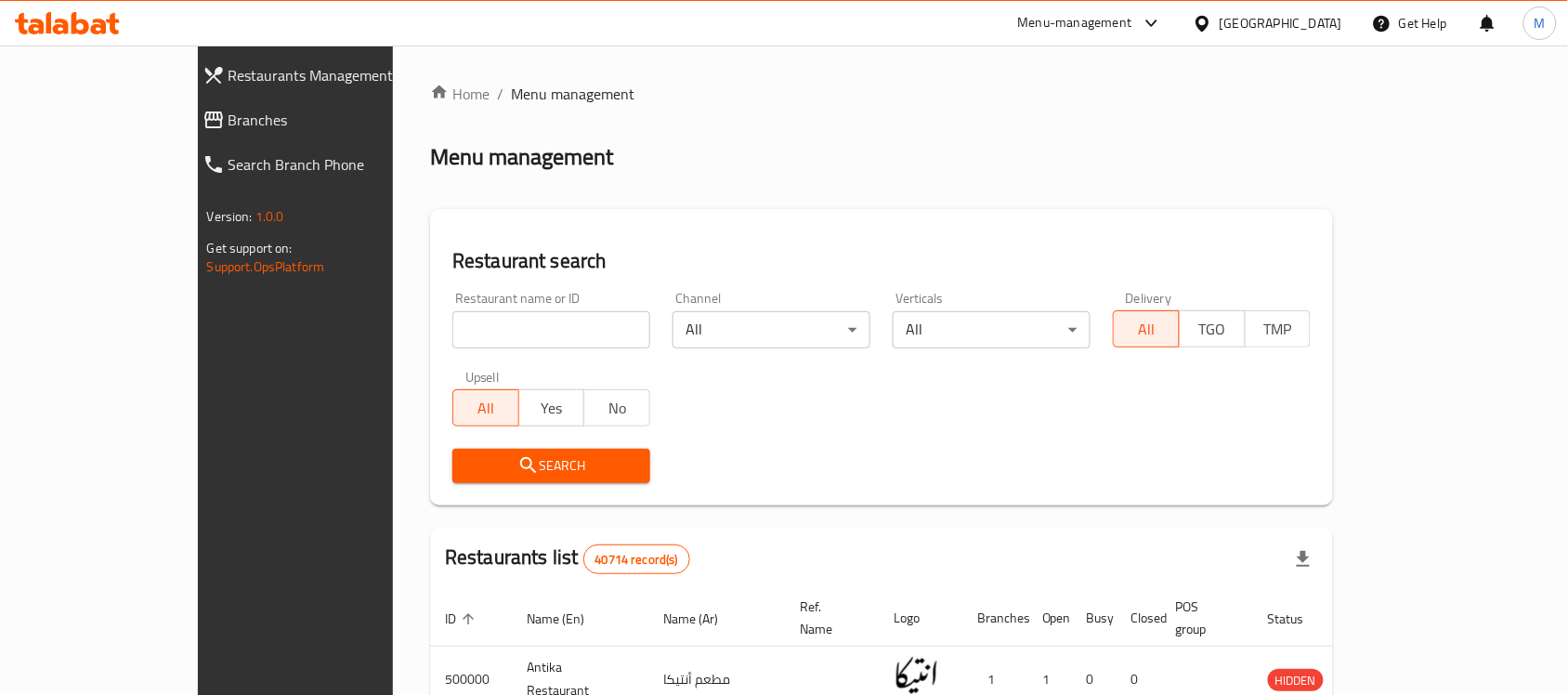
click at [452, 328] on input "search" at bounding box center [551, 329] width 198 height 37
paste input "686681"
type input "686681"
click at [467, 460] on span "Search" at bounding box center [551, 465] width 168 height 24
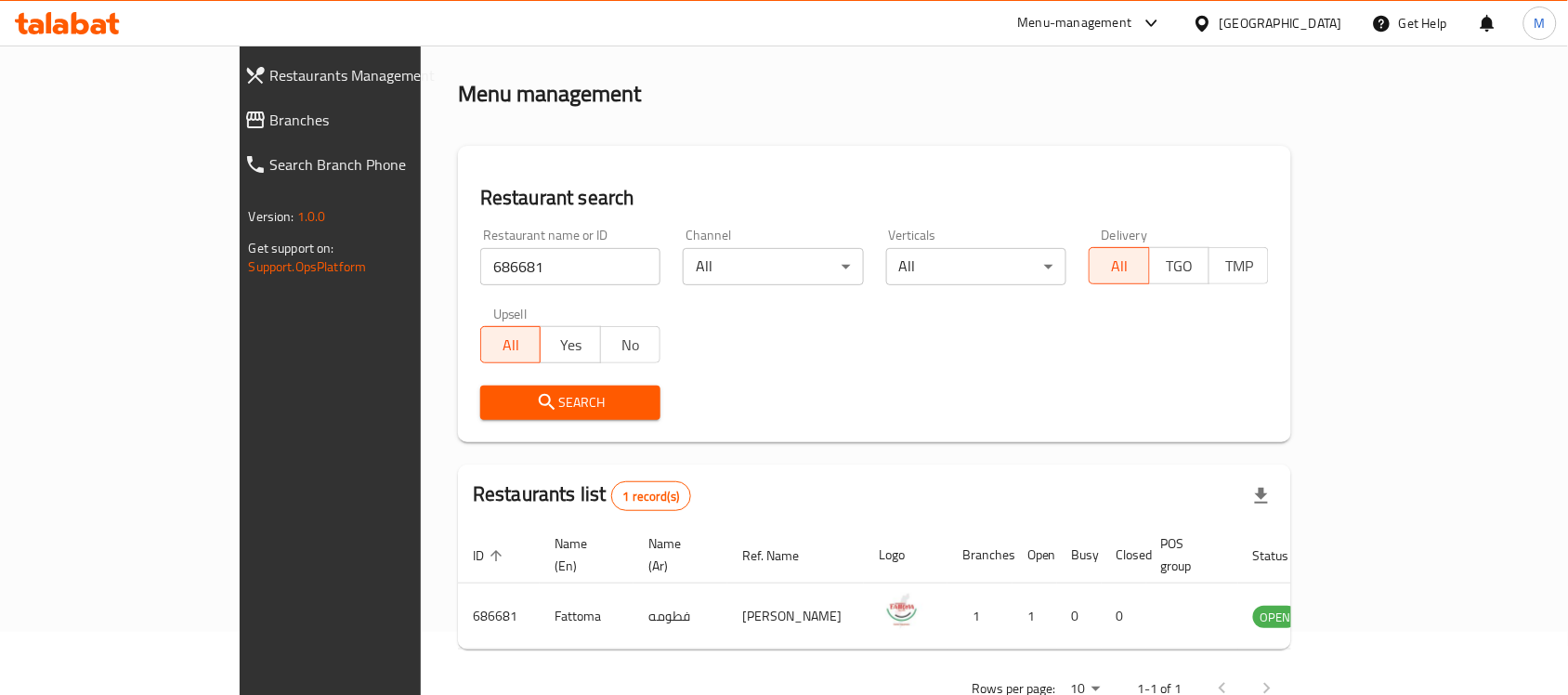
scroll to position [98, 0]
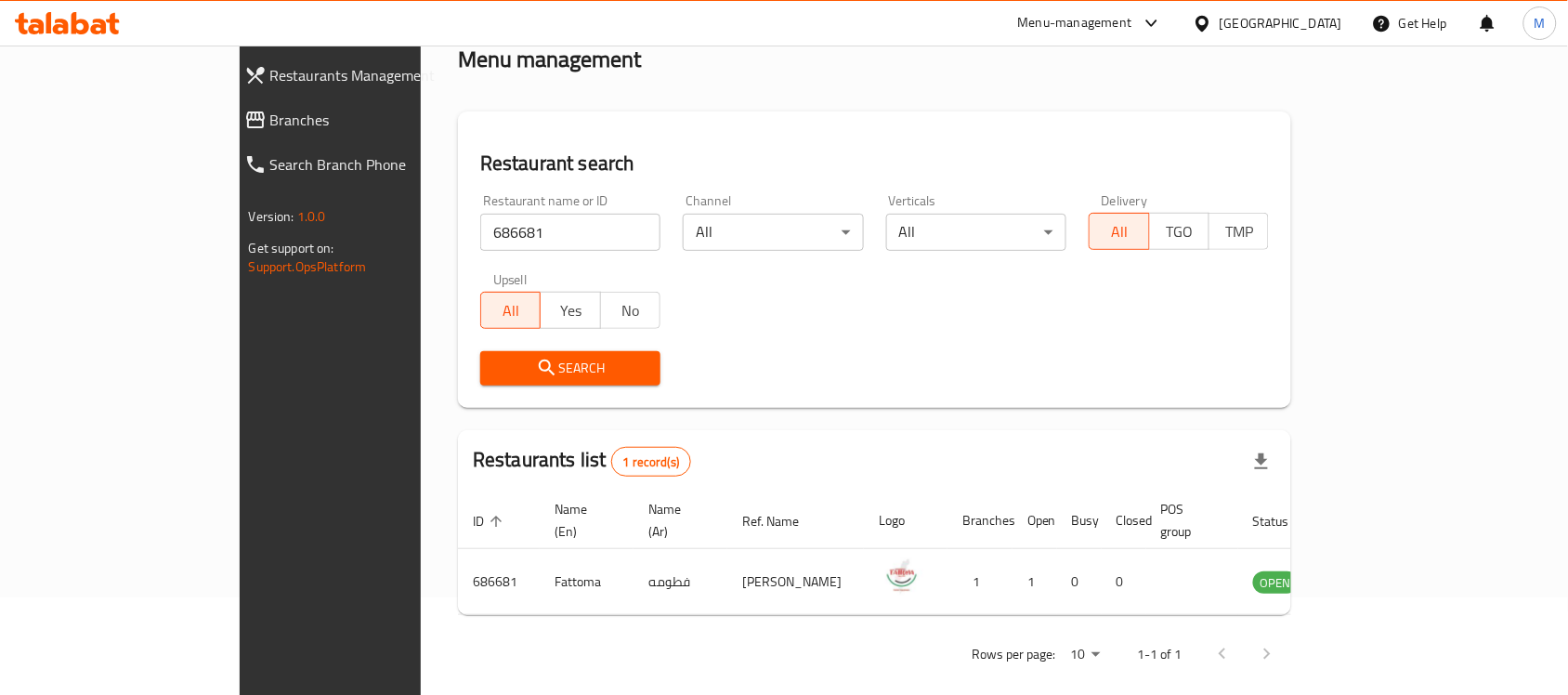
click at [1223, 371] on div "Search" at bounding box center [874, 368] width 811 height 57
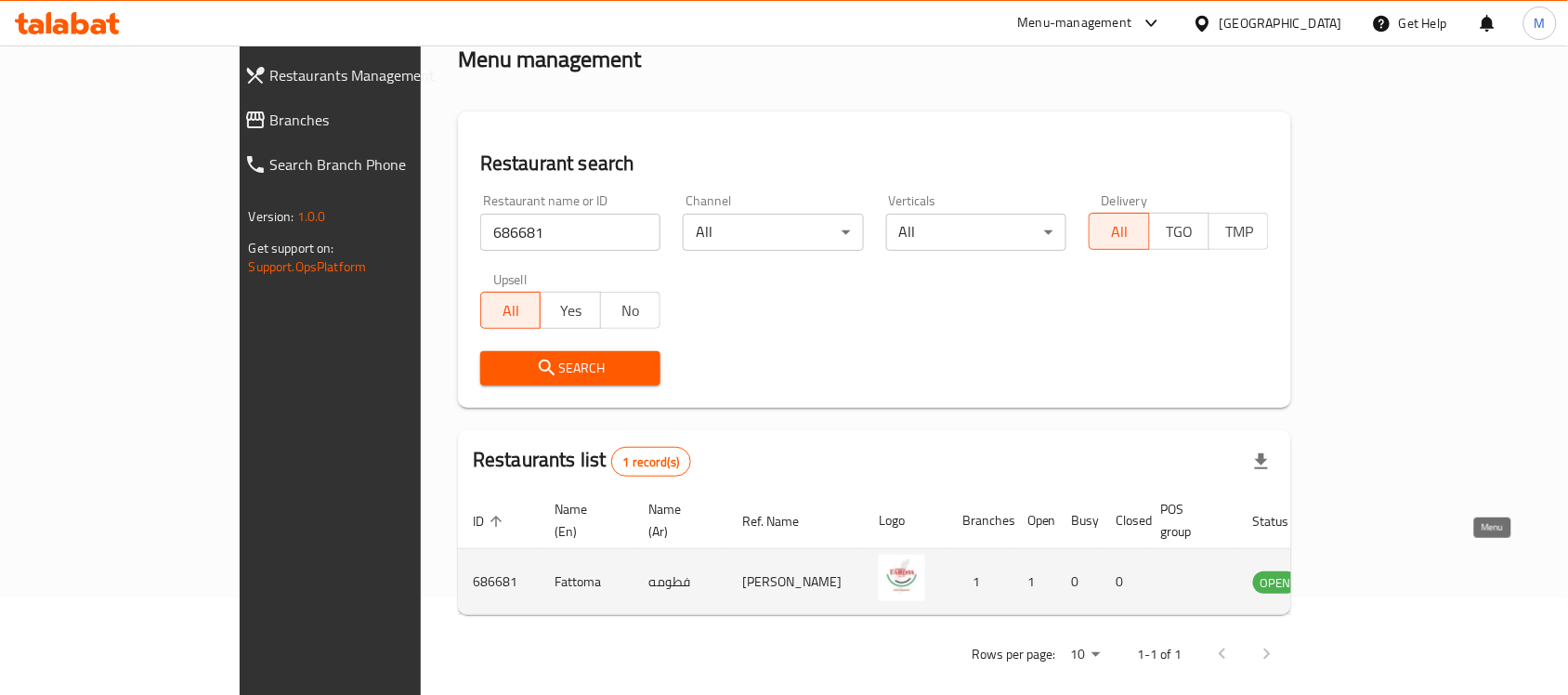
click at [1373, 570] on icon "enhanced table" at bounding box center [1363, 581] width 23 height 23
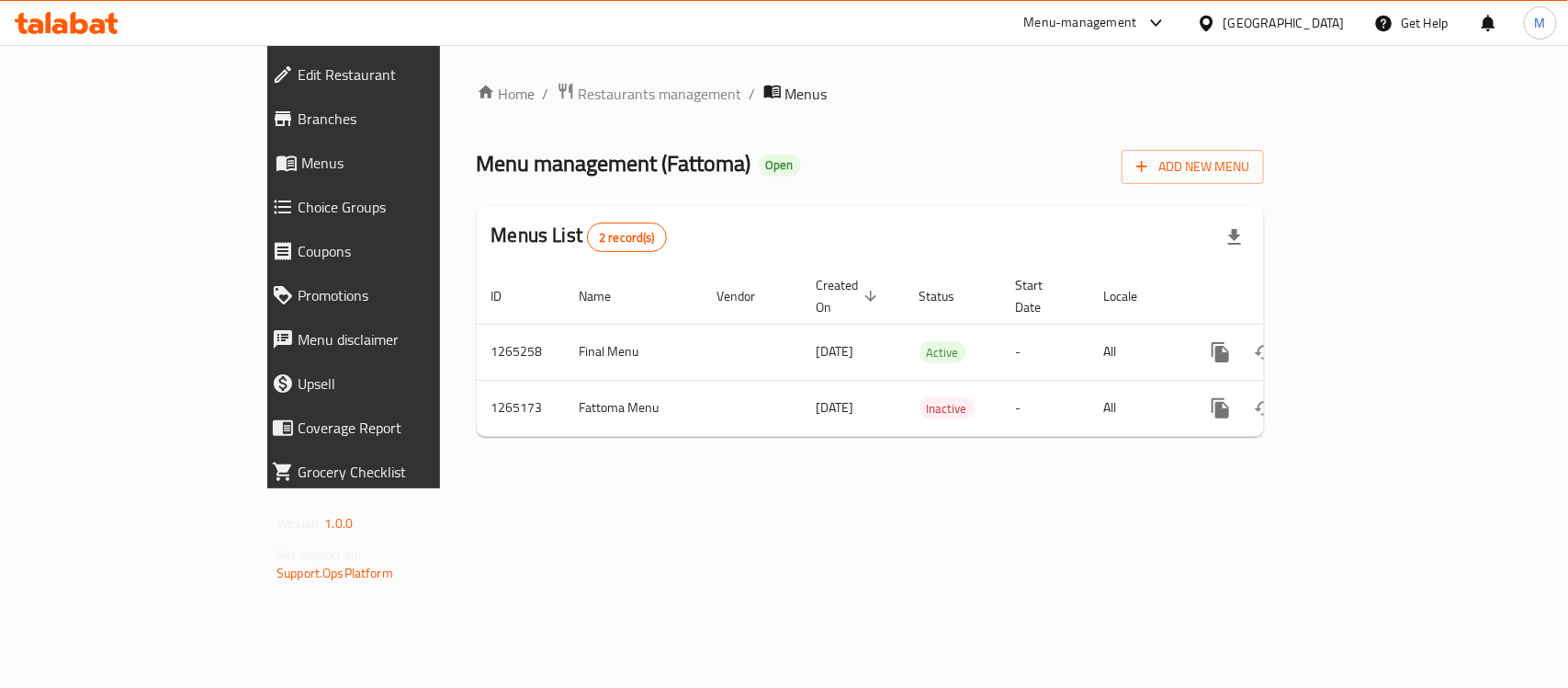
click at [297, 119] on span "Branches" at bounding box center [405, 118] width 217 height 22
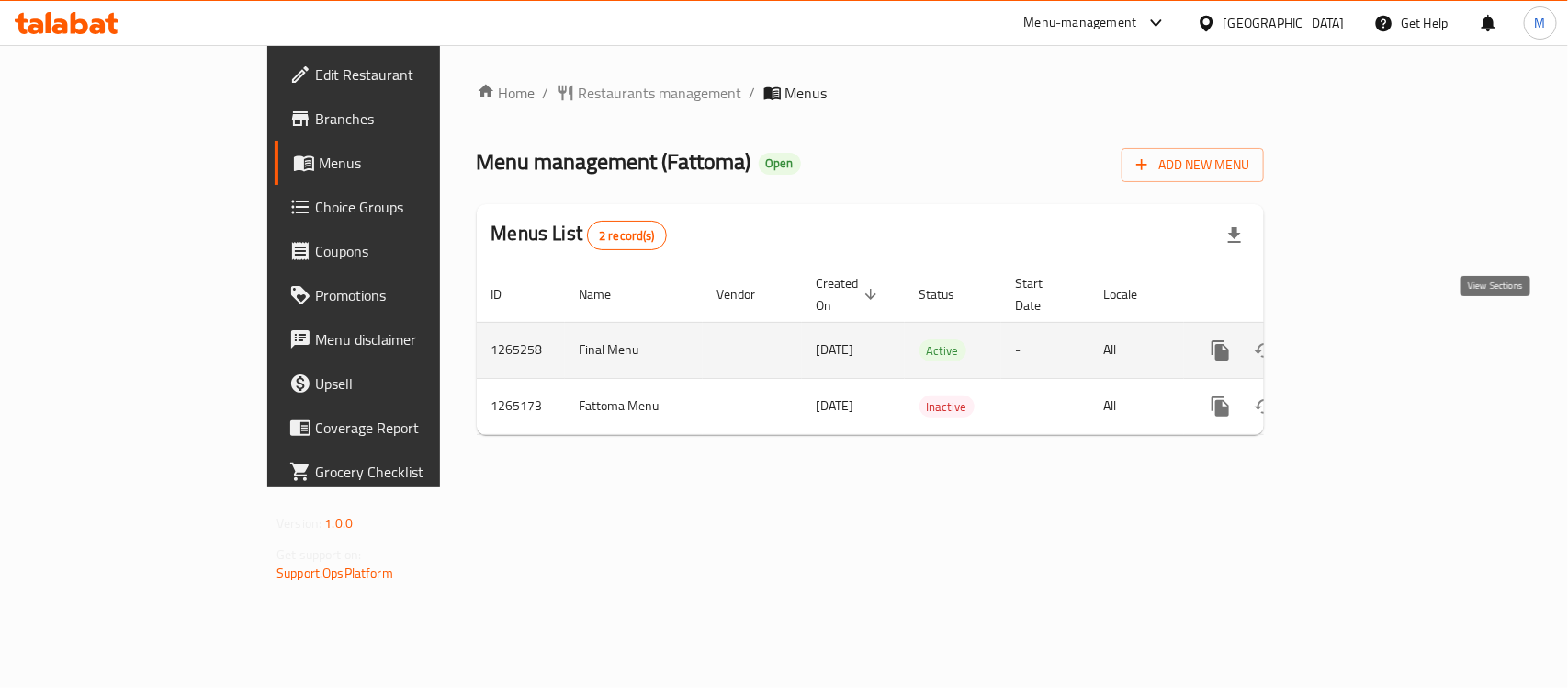
click at [1361, 342] on icon "enhanced table" at bounding box center [1354, 351] width 17 height 17
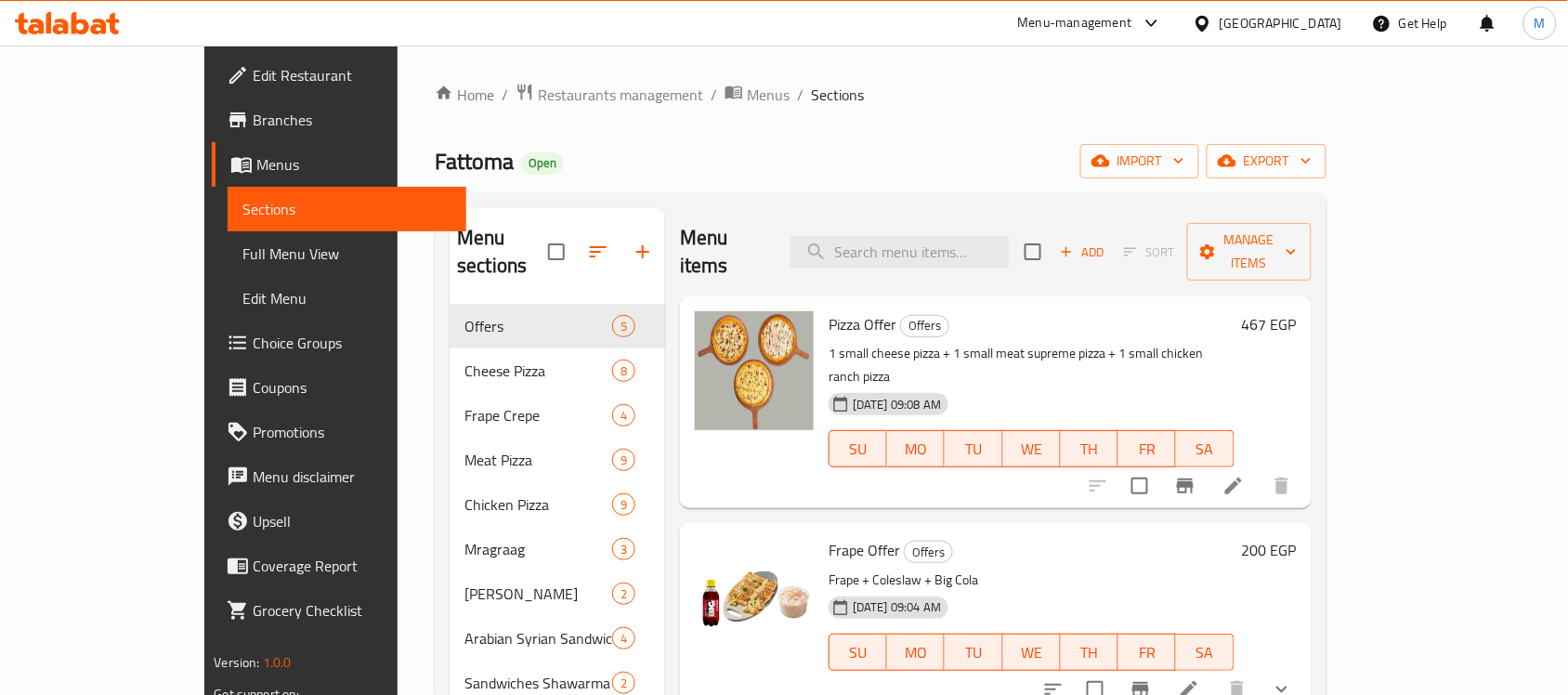
click at [792, 146] on div "Fattoma Open import export" at bounding box center [880, 161] width 891 height 34
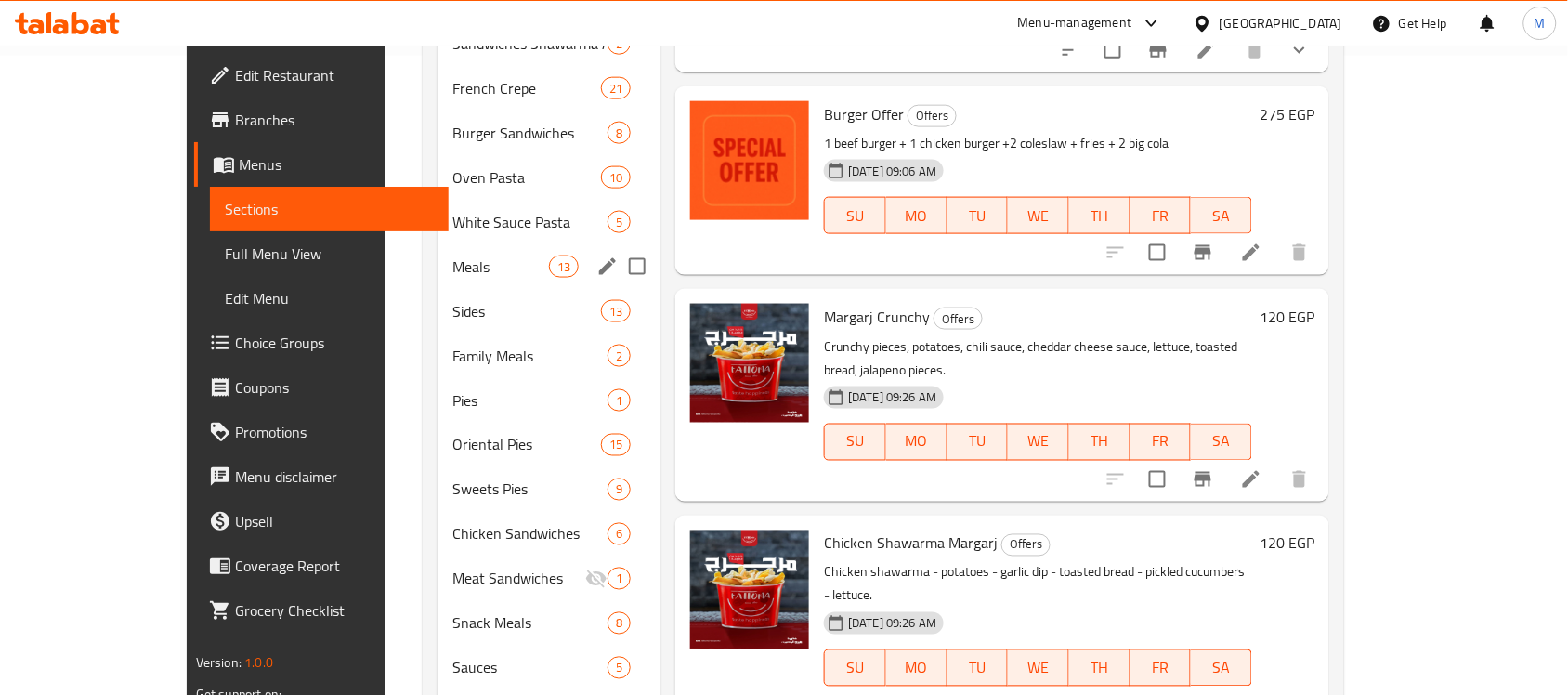
scroll to position [697, 0]
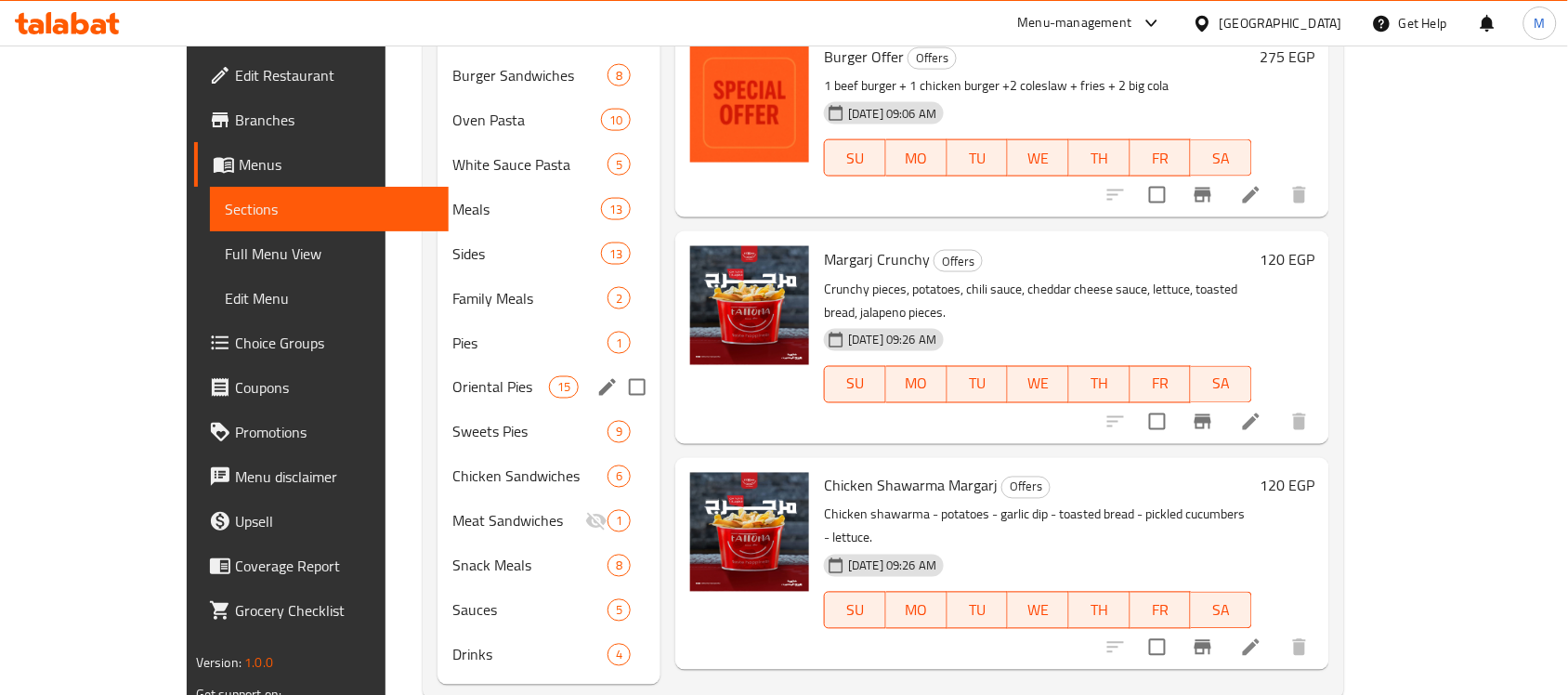
click at [457, 373] on div "Oriental Pies 15" at bounding box center [548, 387] width 223 height 44
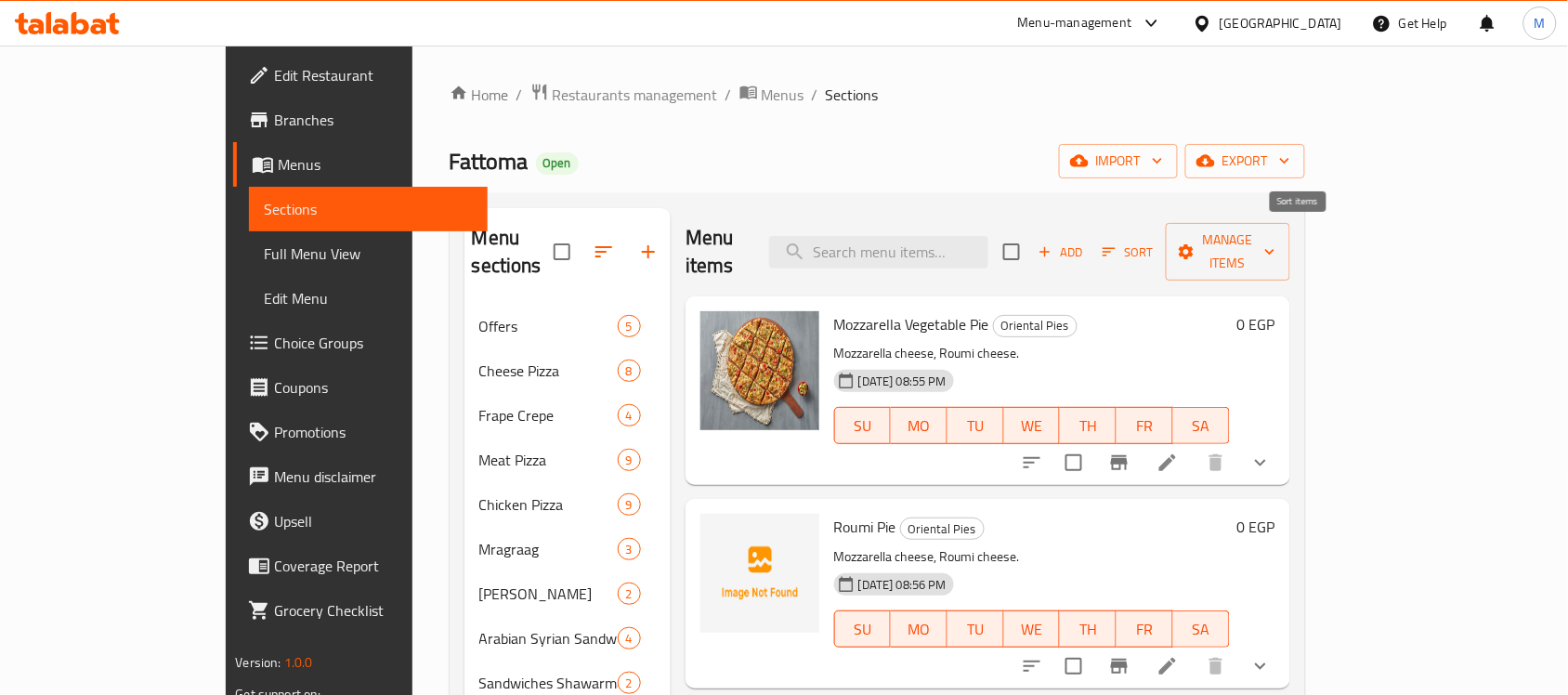
click at [1154, 246] on span "Sort" at bounding box center [1128, 251] width 51 height 22
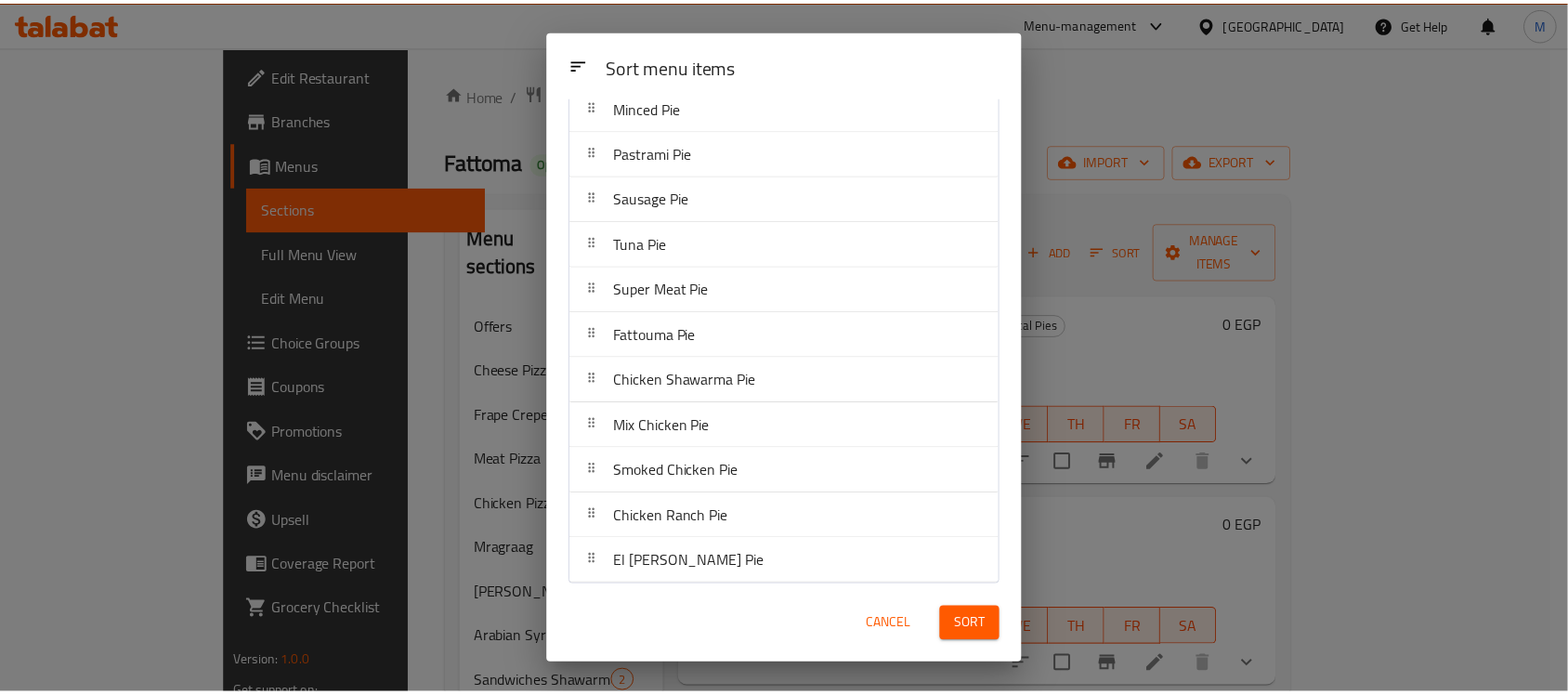
scroll to position [257, 0]
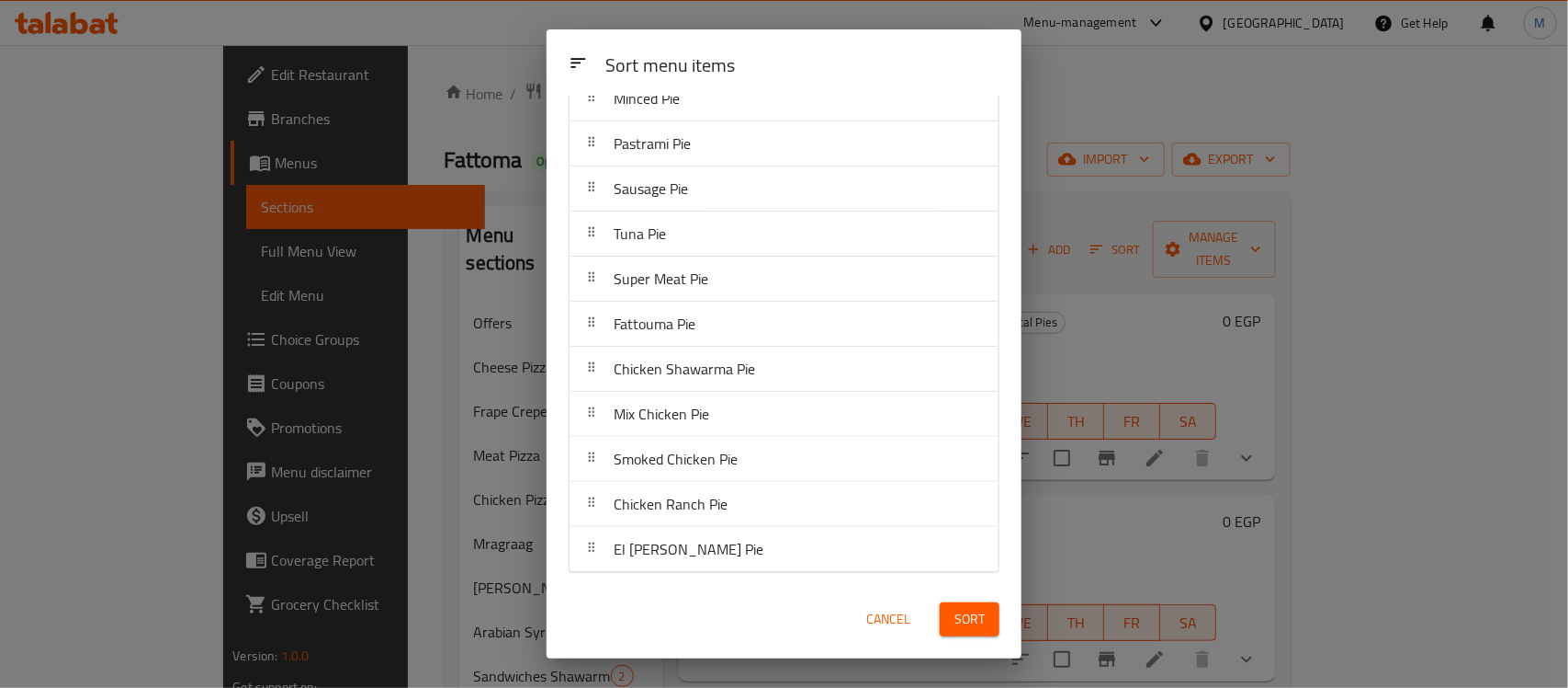
click at [1147, 116] on div "Sort menu items Sort menu items Mozzarella Vegetable Pie Roumi Pie Mix Cheese P…" at bounding box center [784, 344] width 1568 height 688
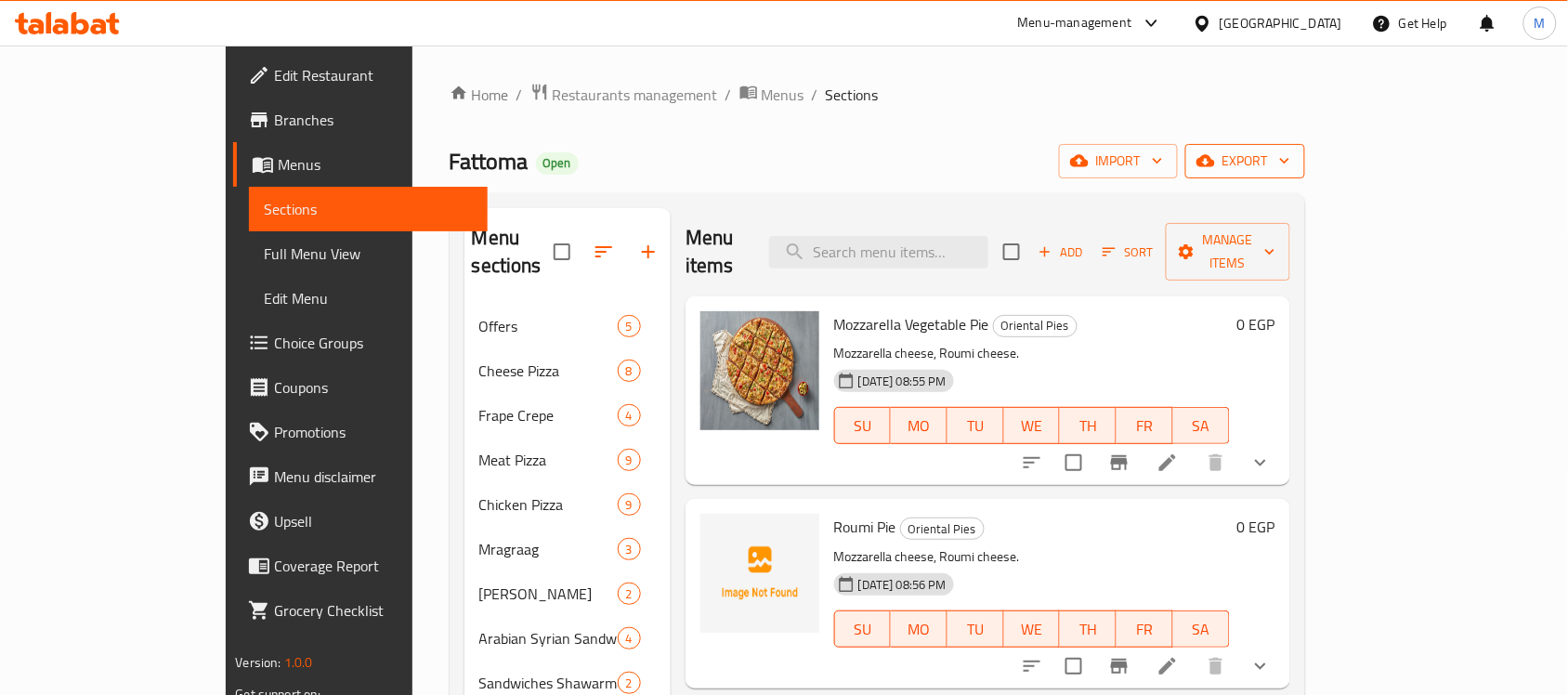
click at [1291, 161] on span "export" at bounding box center [1246, 161] width 90 height 24
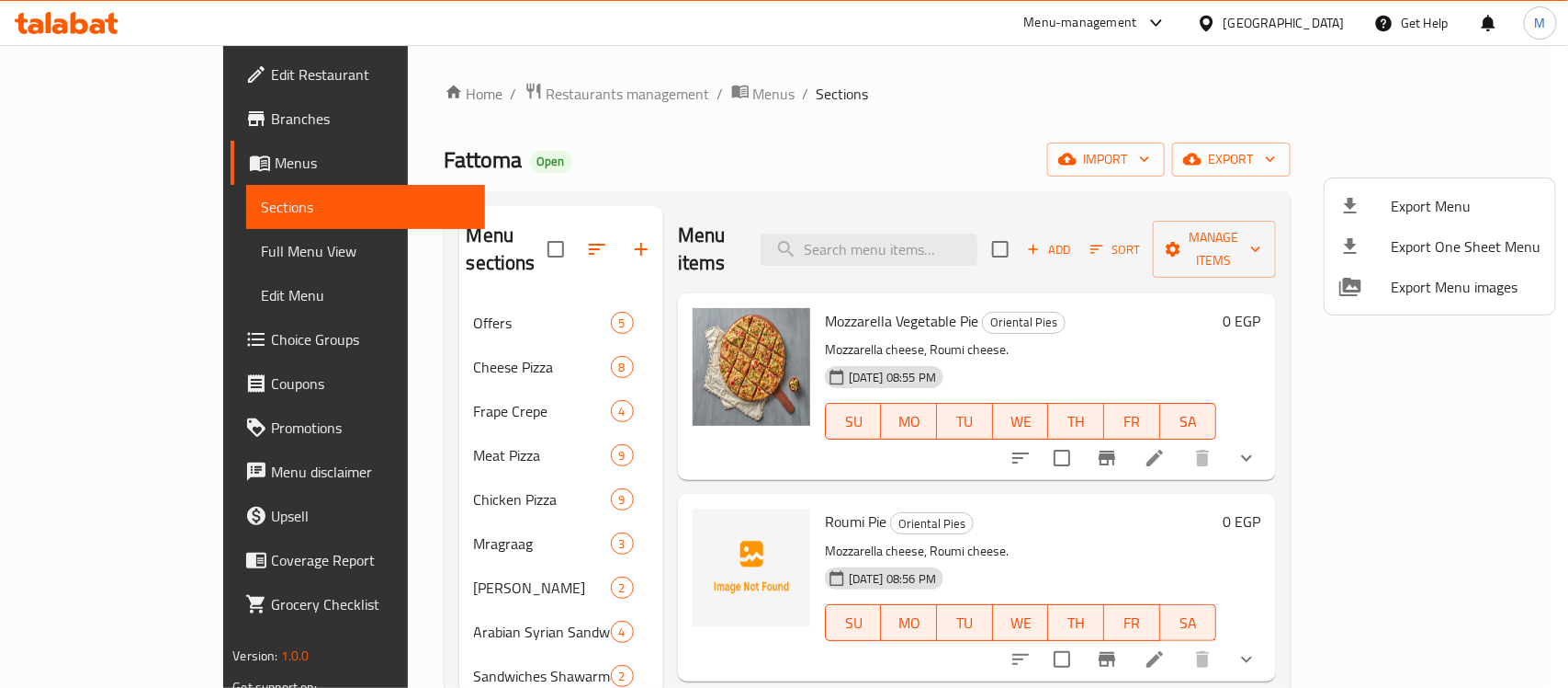
click at [797, 167] on div at bounding box center [784, 344] width 1568 height 688
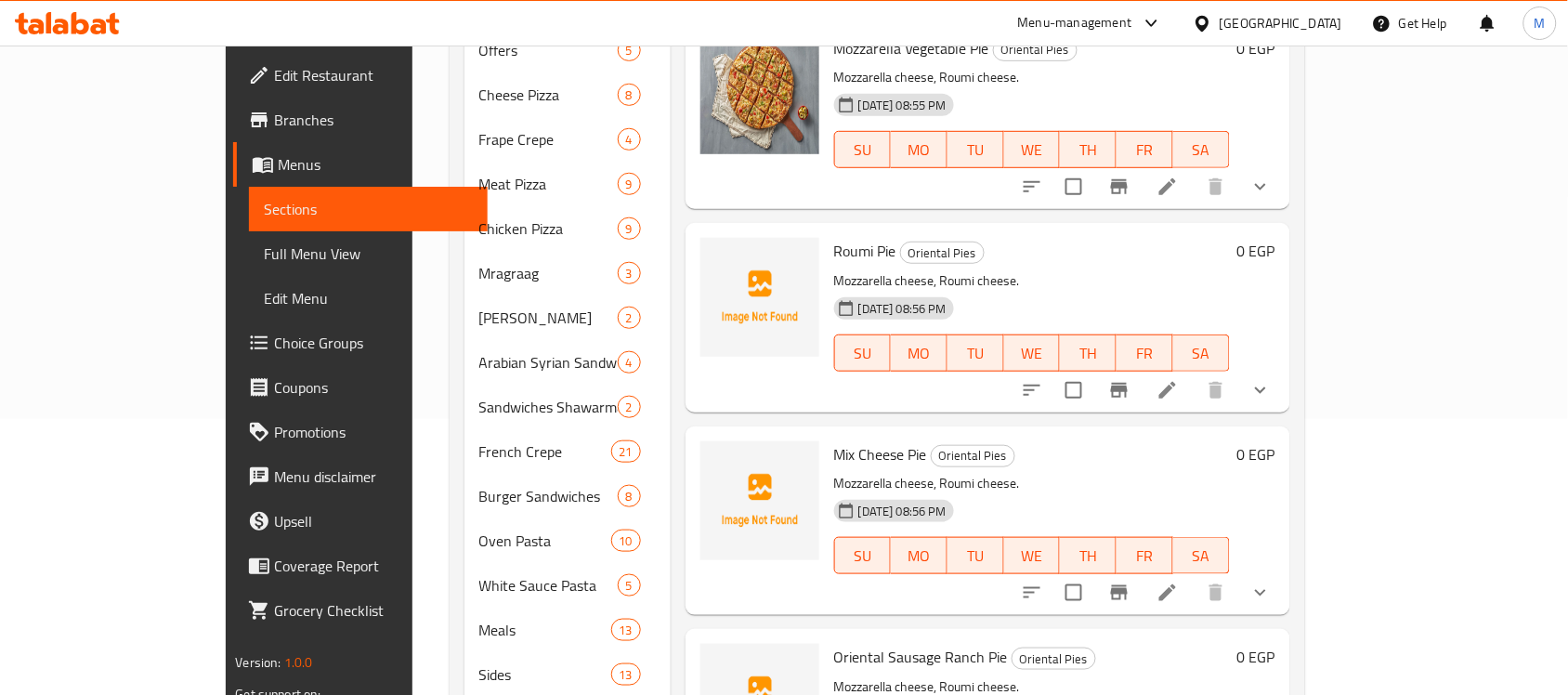
scroll to position [0, 0]
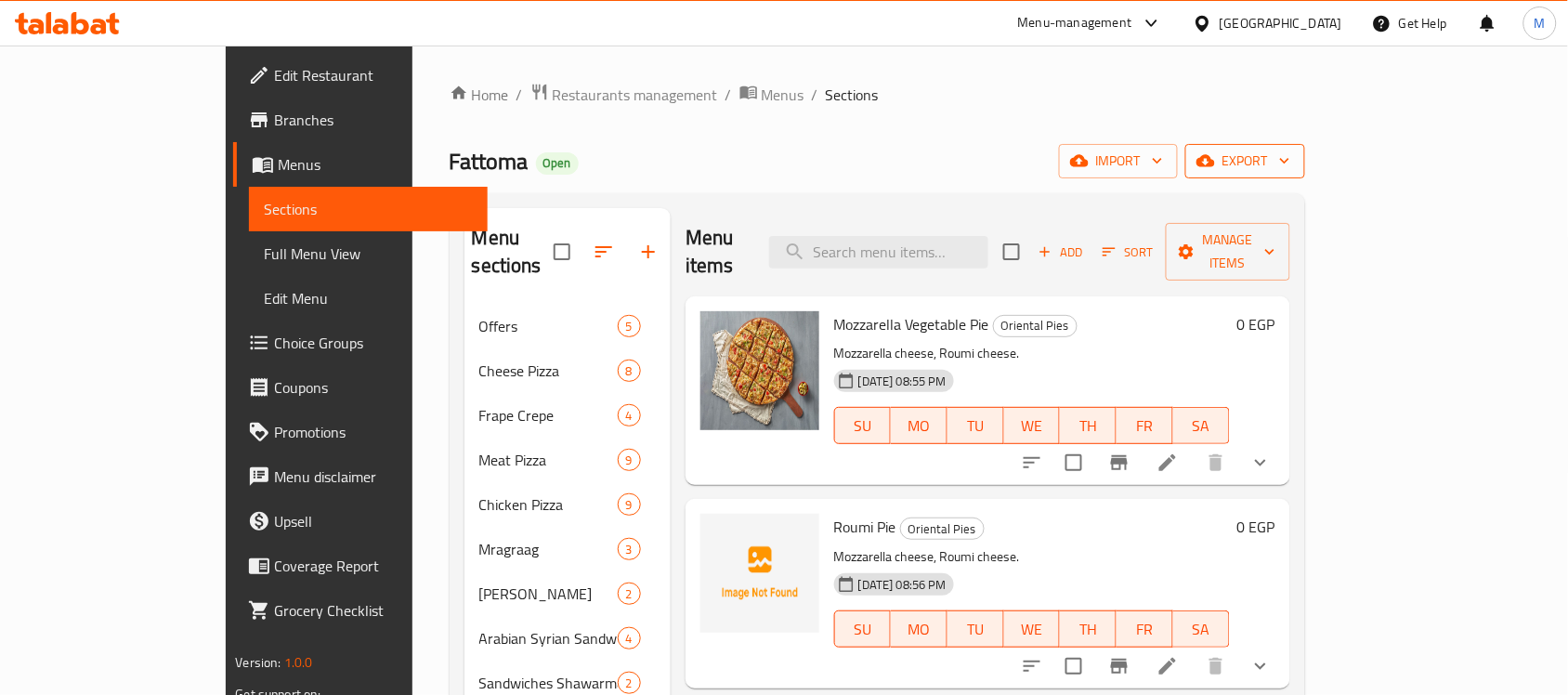
click at [1291, 156] on span "export" at bounding box center [1246, 161] width 90 height 24
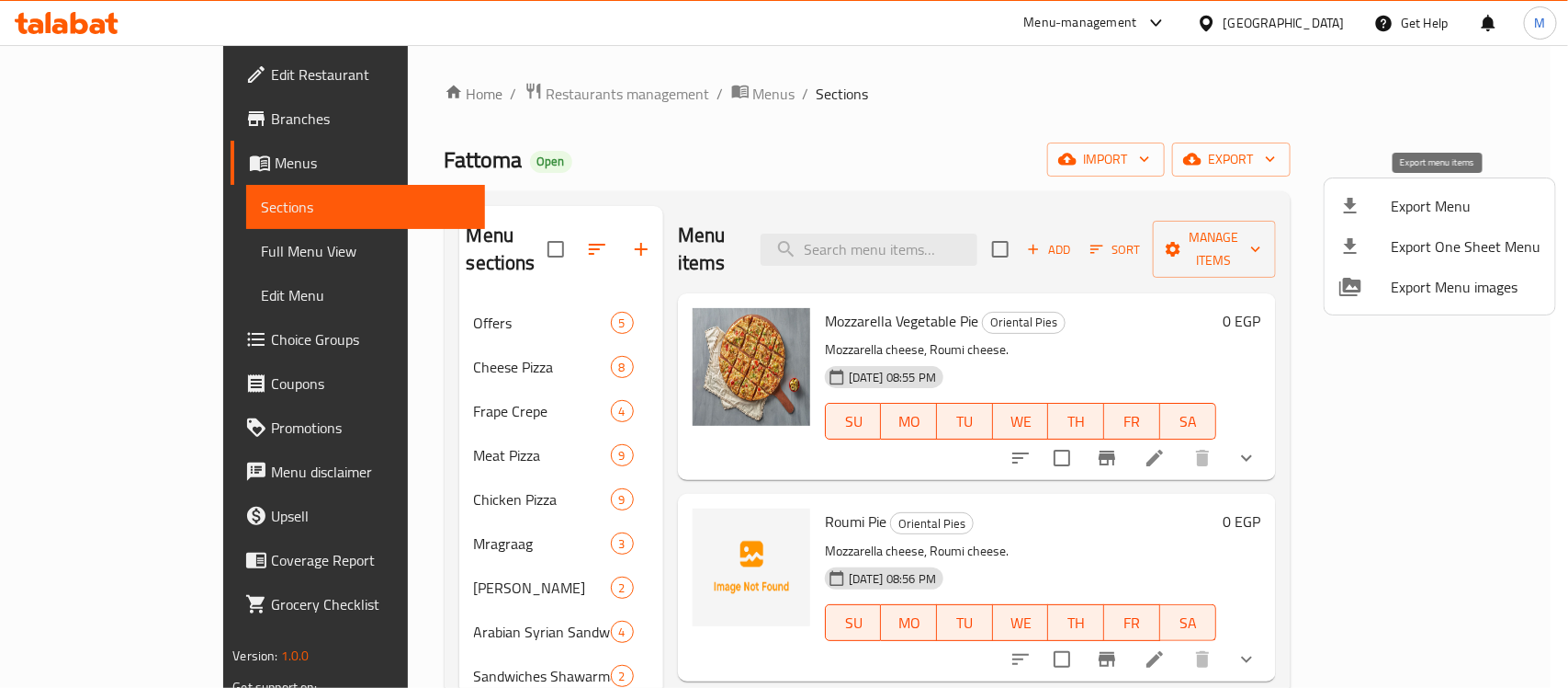
click at [1440, 204] on span "Export Menu" at bounding box center [1466, 206] width 150 height 22
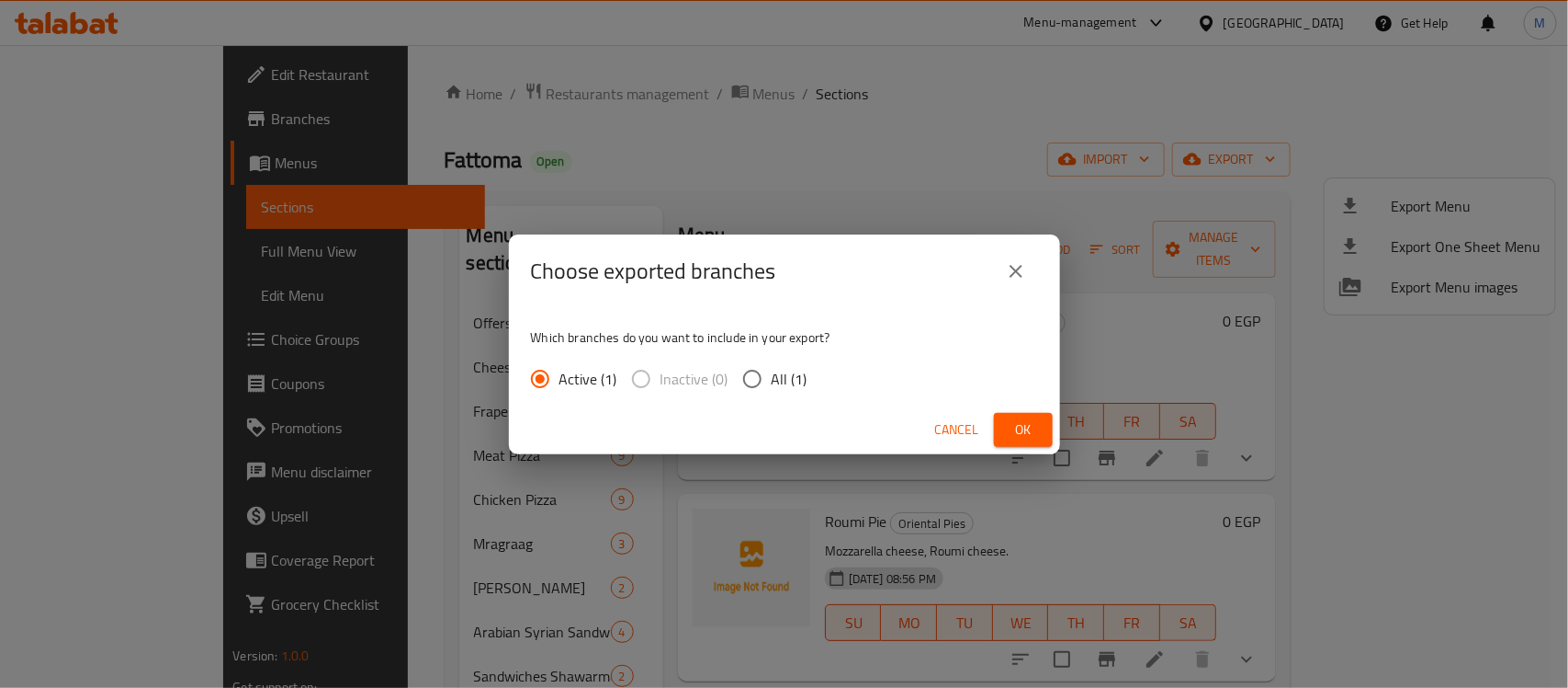
click at [797, 374] on span "All (1)" at bounding box center [789, 378] width 35 height 22
click at [771, 374] on input "All (1)" at bounding box center [752, 378] width 38 height 38
radio input "true"
click at [1029, 428] on span "Ok" at bounding box center [1024, 430] width 30 height 23
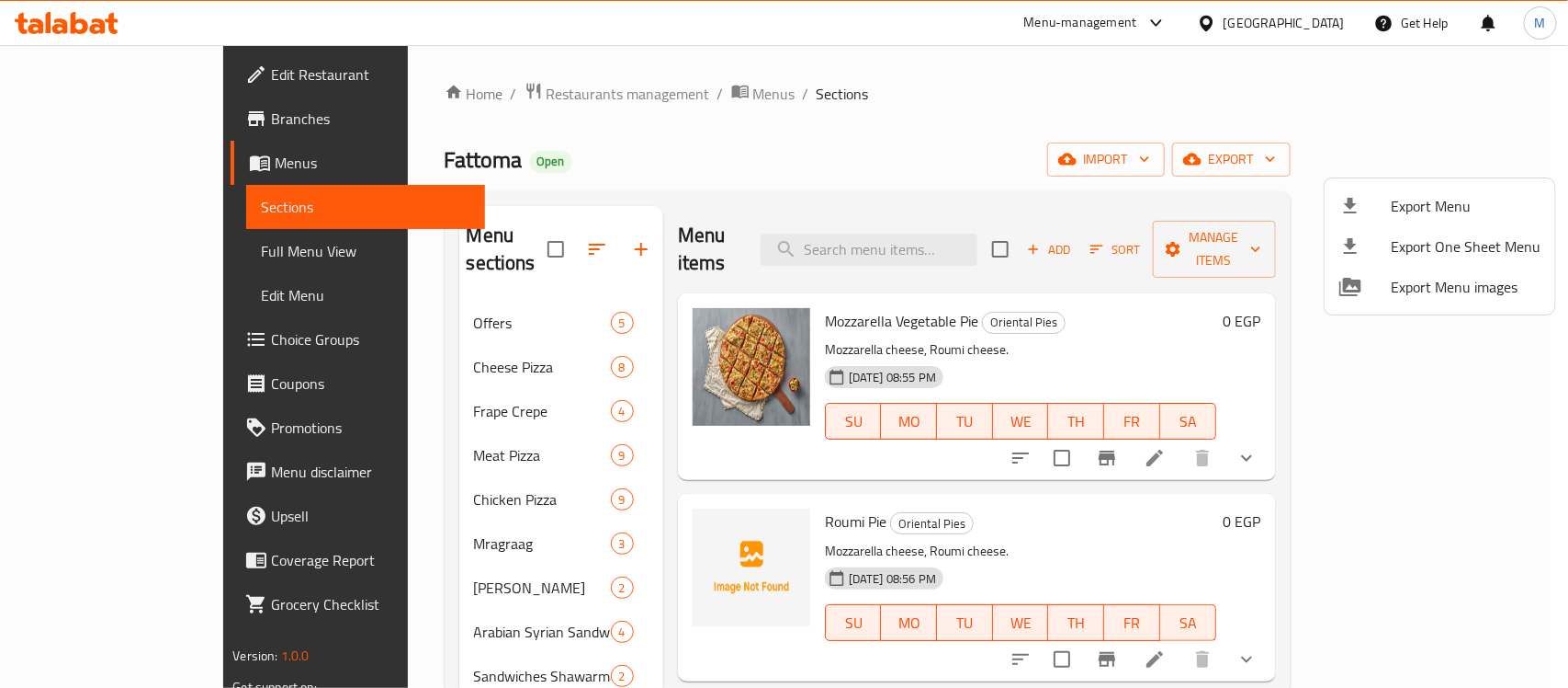
click at [81, 121] on div at bounding box center [784, 344] width 1568 height 688
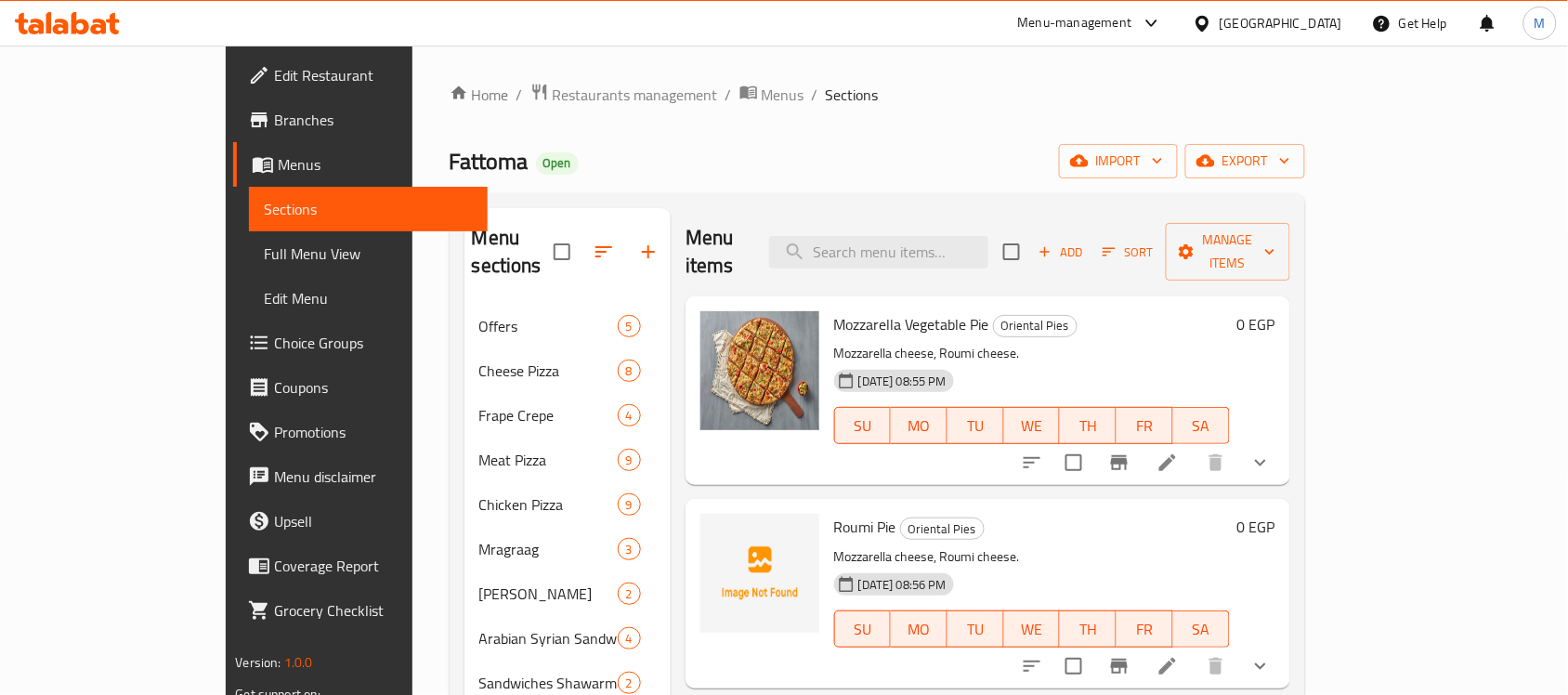
click at [274, 122] on span "Branches" at bounding box center [373, 120] width 199 height 23
